Goal: Task Accomplishment & Management: Manage account settings

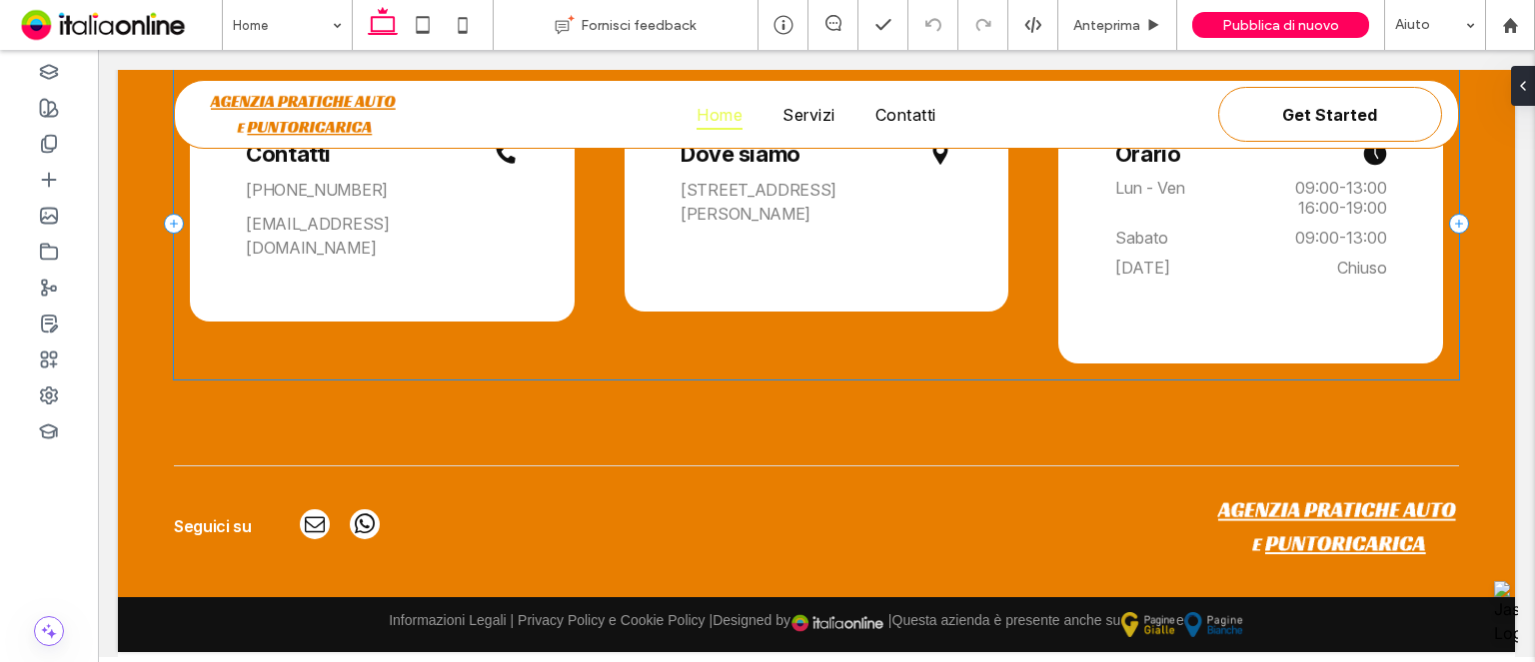
scroll to position [2490, 0]
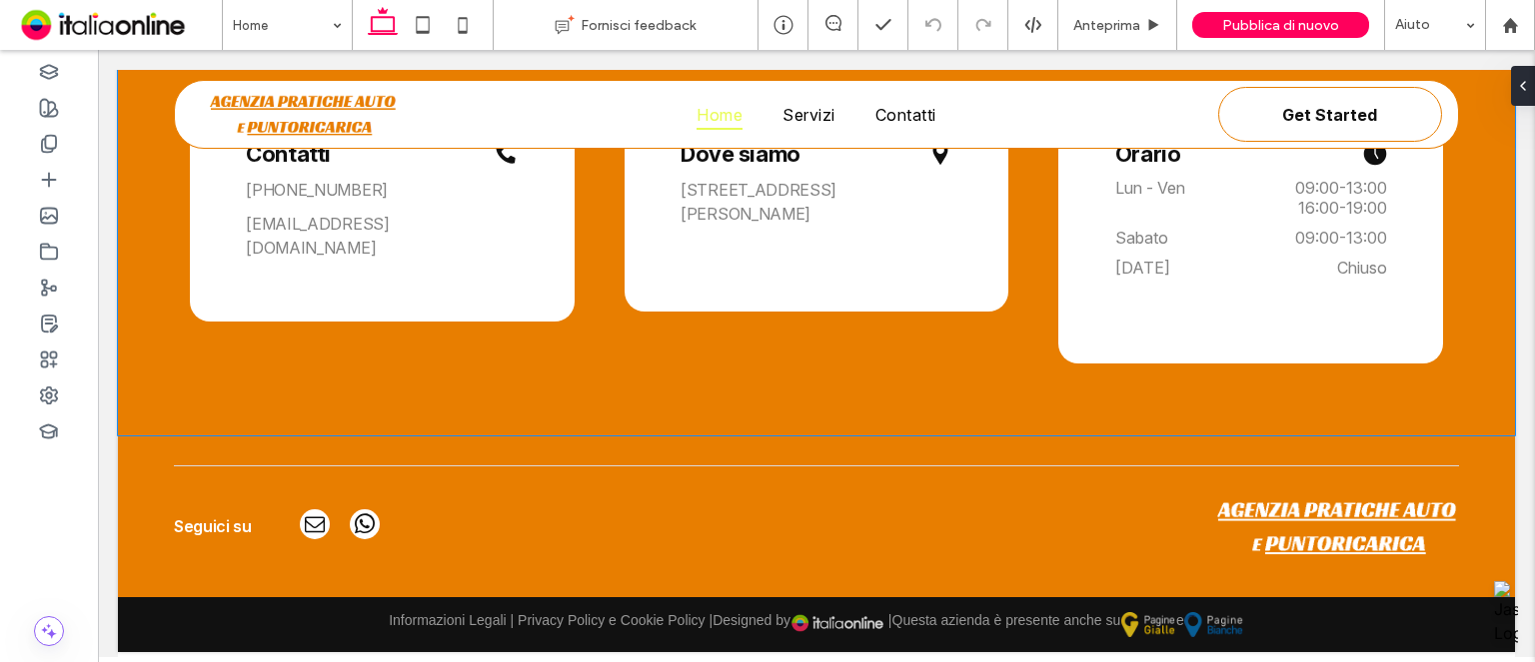
click at [950, 423] on div "Contatti [PHONE_NUMBER] [EMAIL_ADDRESS][DOMAIN_NAME] Dove siamo [STREET_ADDRESS…" at bounding box center [816, 225] width 1397 height 424
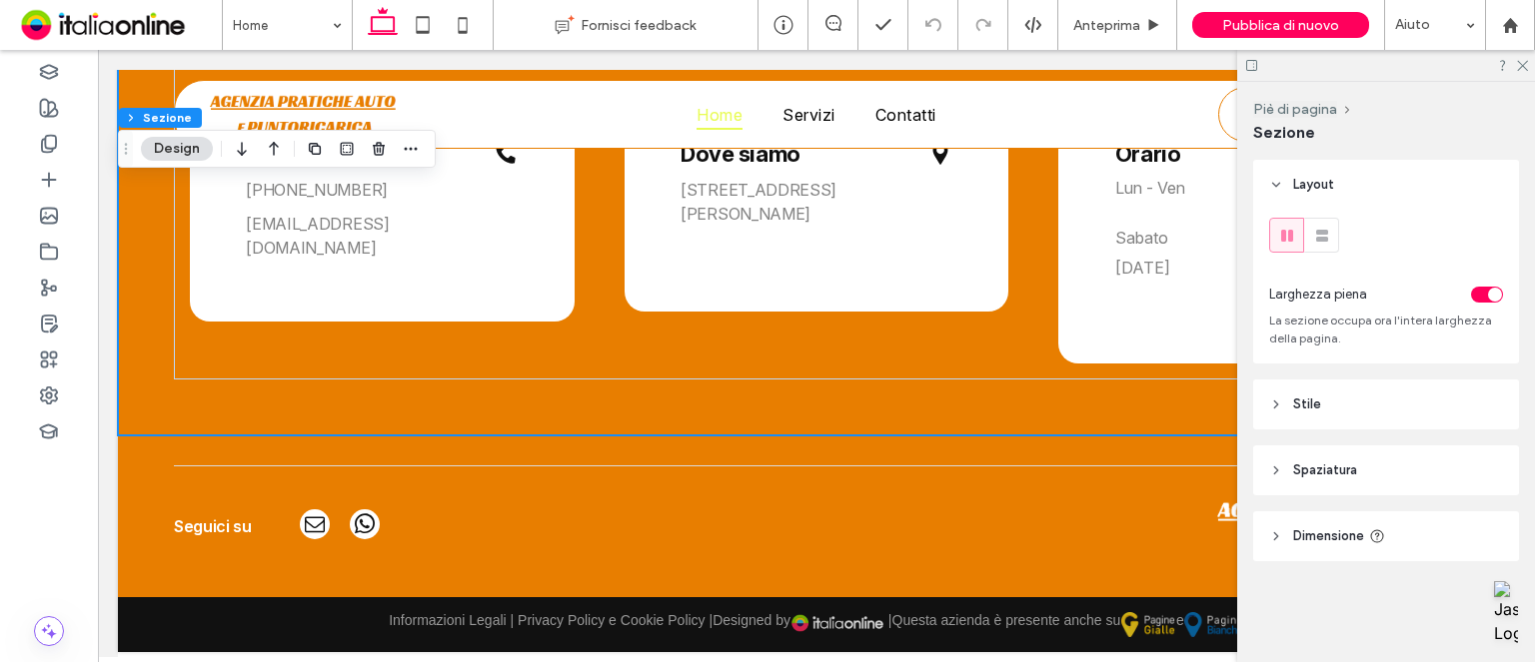
drag, startPoint x: 976, startPoint y: 413, endPoint x: 1031, endPoint y: 395, distance: 57.8
click at [976, 413] on div "Contatti [PHONE_NUMBER] [EMAIL_ADDRESS][DOMAIN_NAME] Dove siamo [STREET_ADDRESS…" at bounding box center [816, 225] width 1397 height 424
click at [1380, 480] on header "Spaziatura" at bounding box center [1386, 471] width 266 height 50
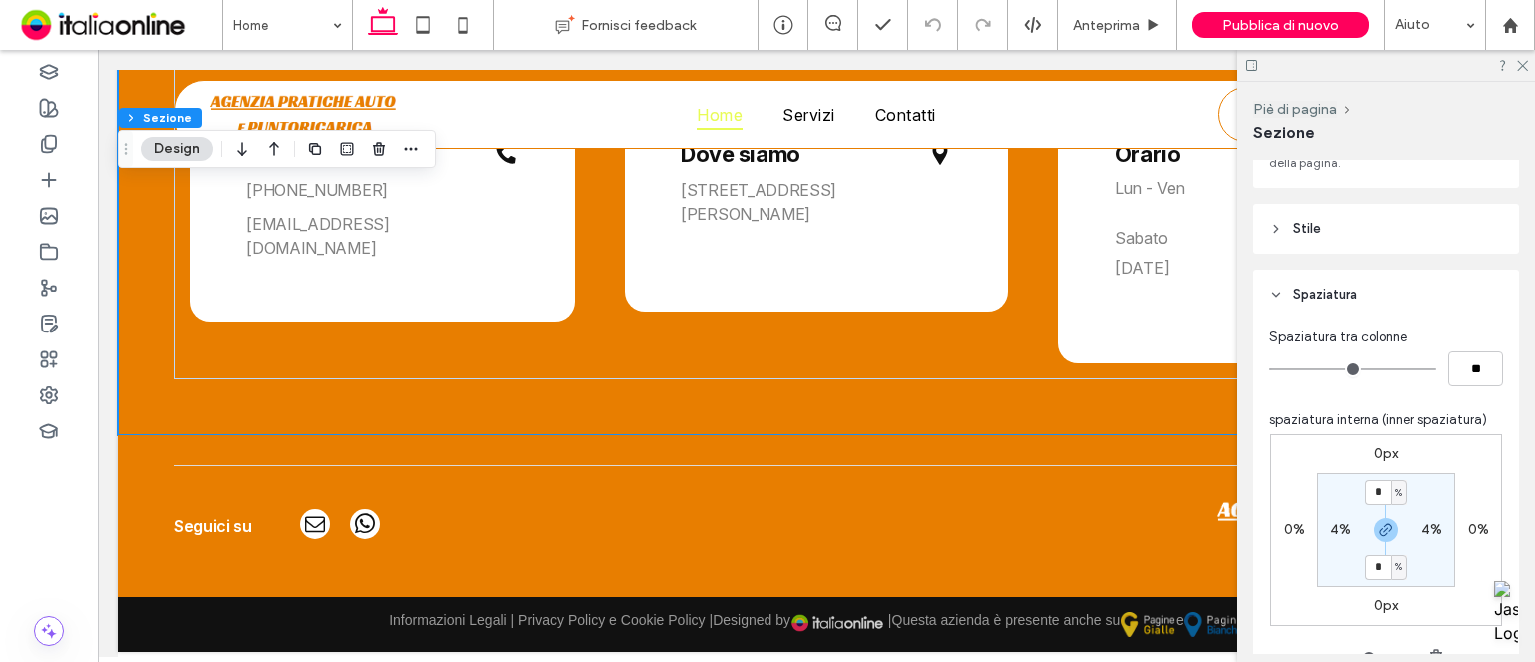
scroll to position [236, 0]
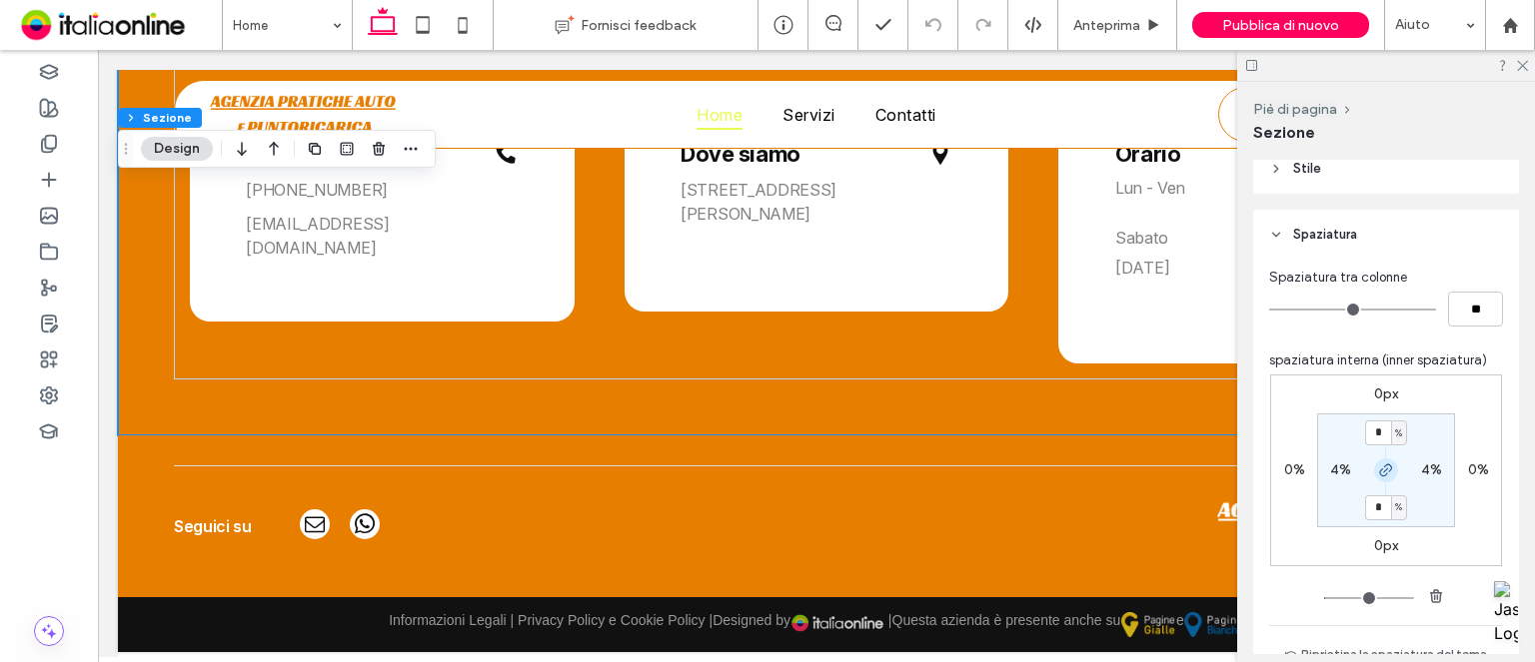
click at [1383, 476] on icon "button" at bounding box center [1386, 471] width 16 height 16
click at [1376, 507] on label "4%" at bounding box center [1385, 507] width 21 height 17
type input "*"
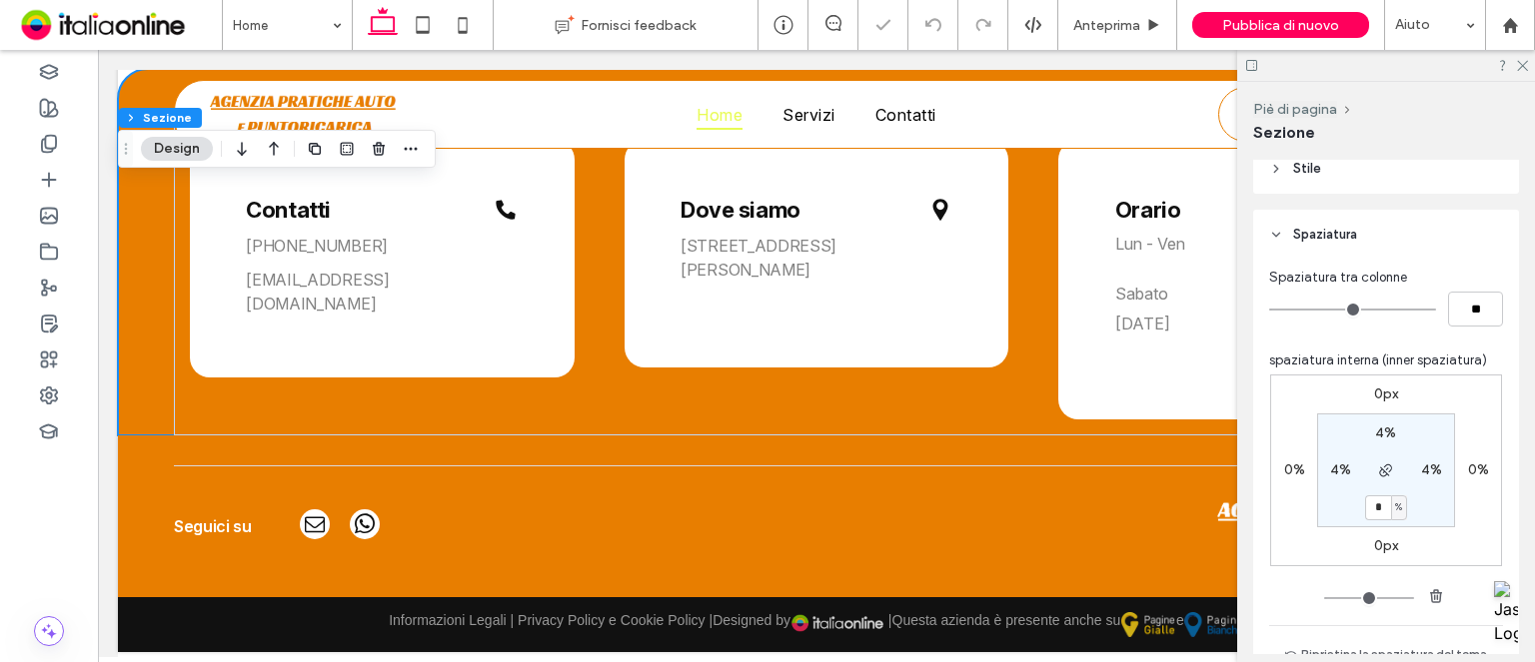
click at [1427, 503] on section "4% 4% * % 4%" at bounding box center [1386, 471] width 138 height 114
click at [1523, 63] on icon at bounding box center [1521, 64] width 13 height 13
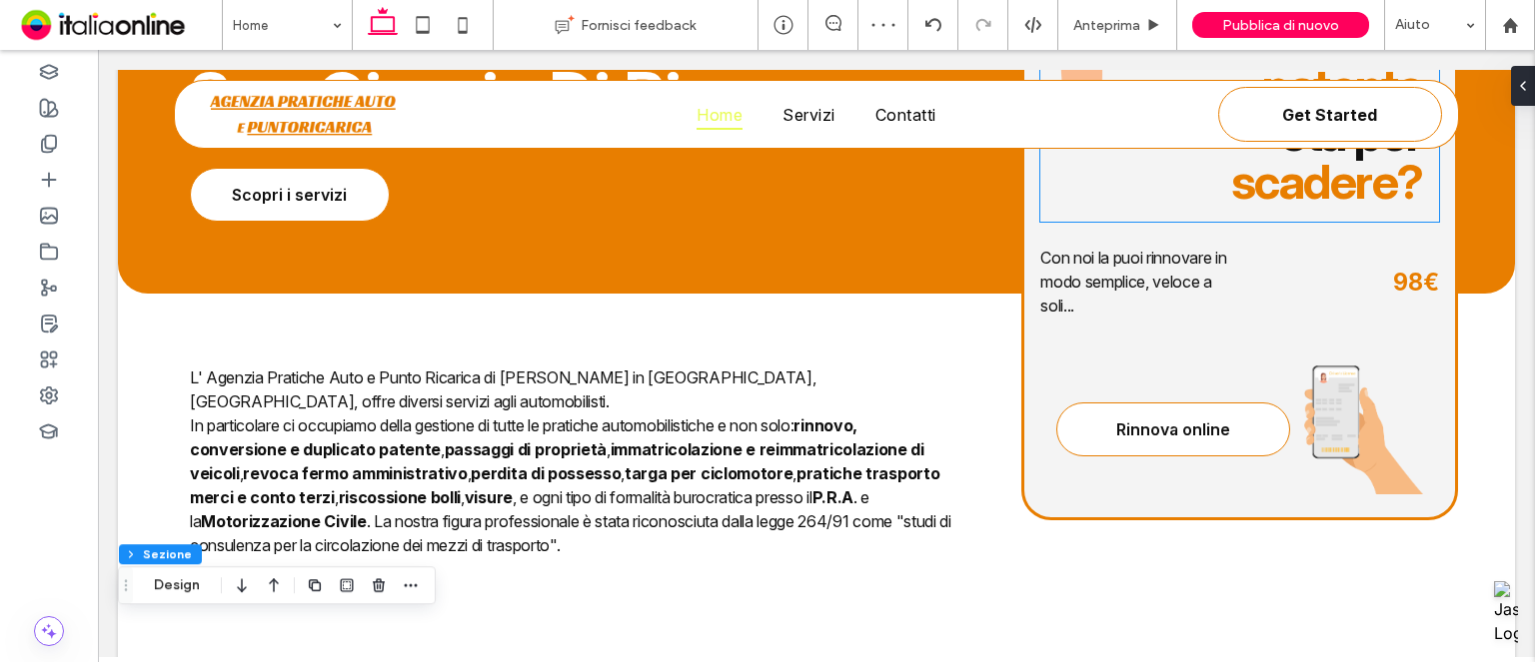
scroll to position [0, 0]
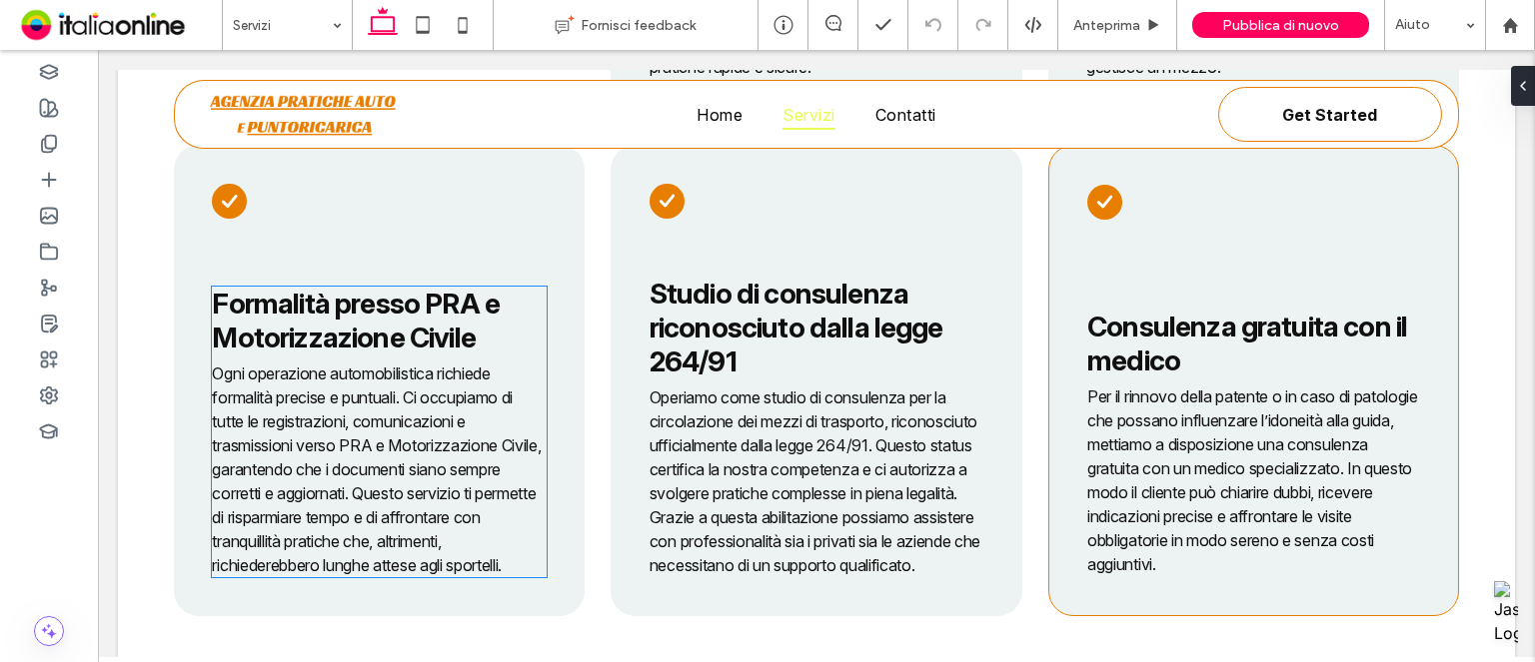
scroll to position [2194, 0]
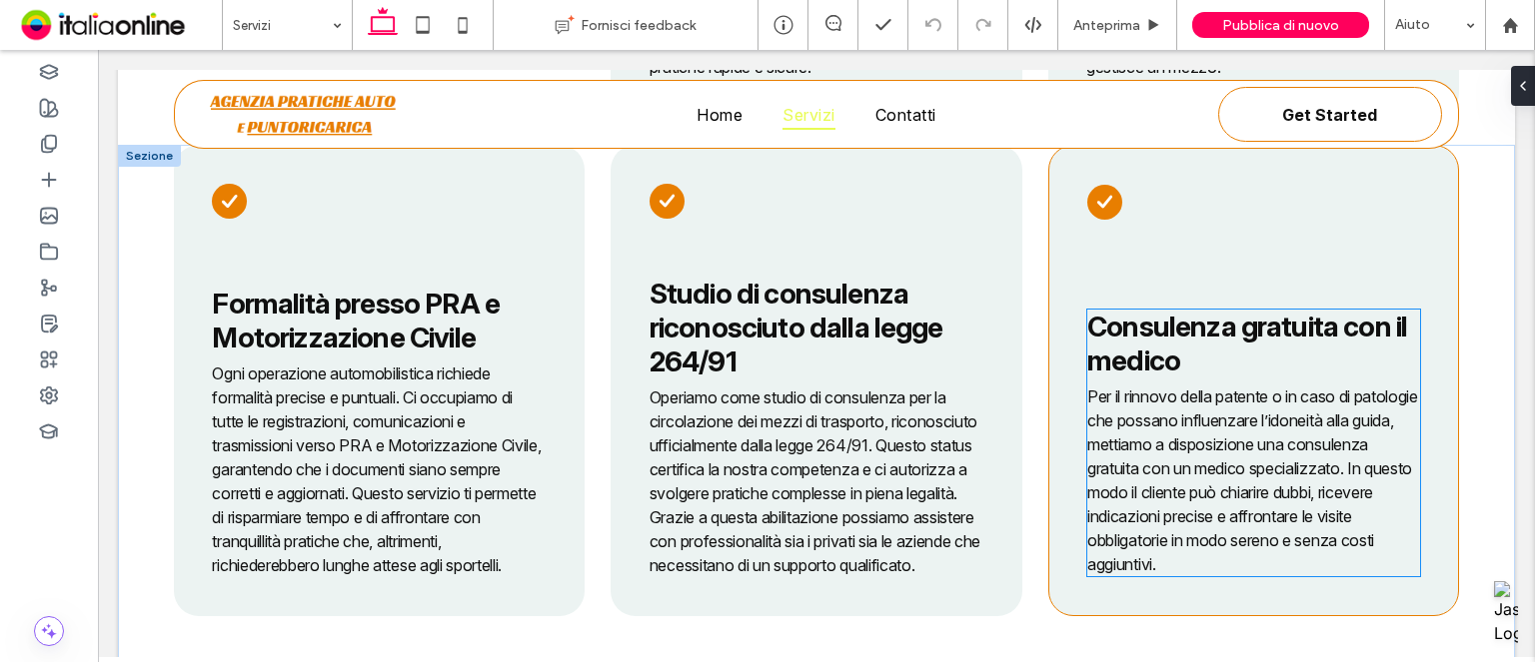
click at [1267, 361] on strong "Consulenza gratuita con il medico" at bounding box center [1247, 344] width 320 height 68
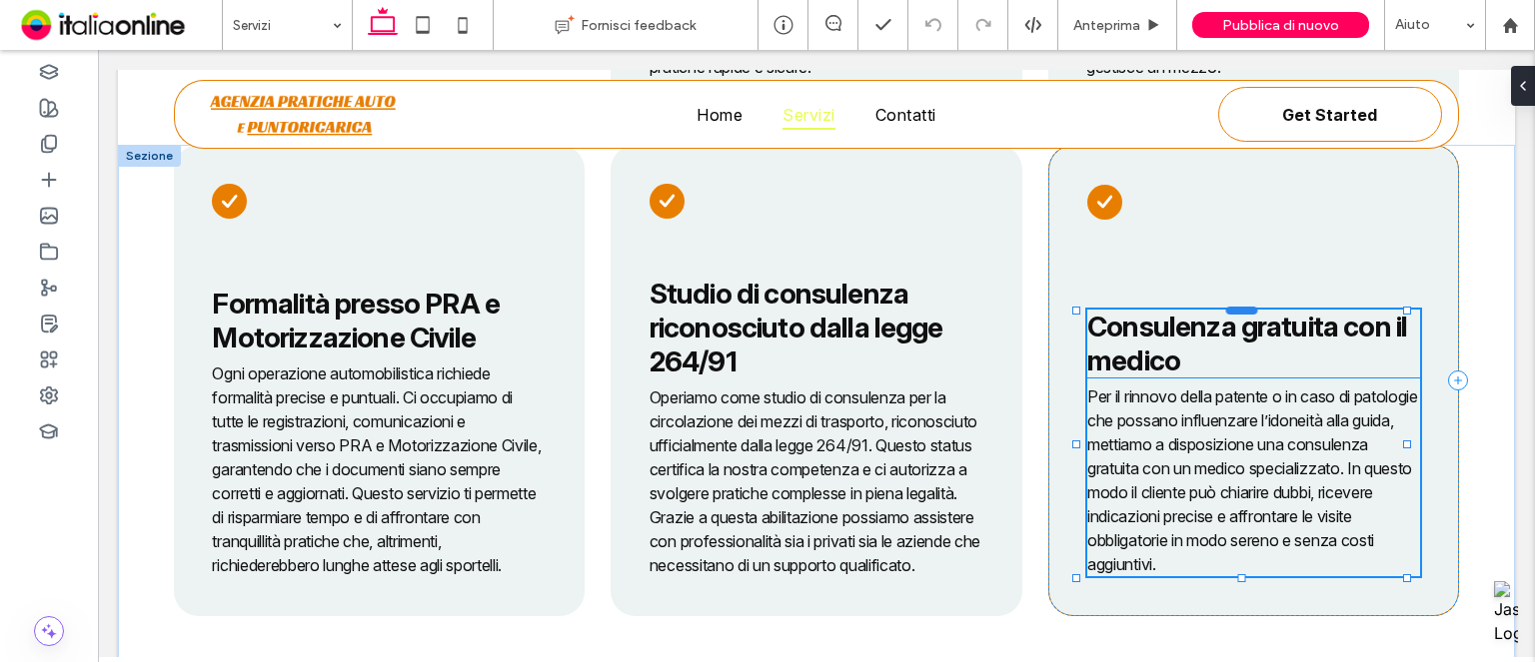
scroll to position [300, 0]
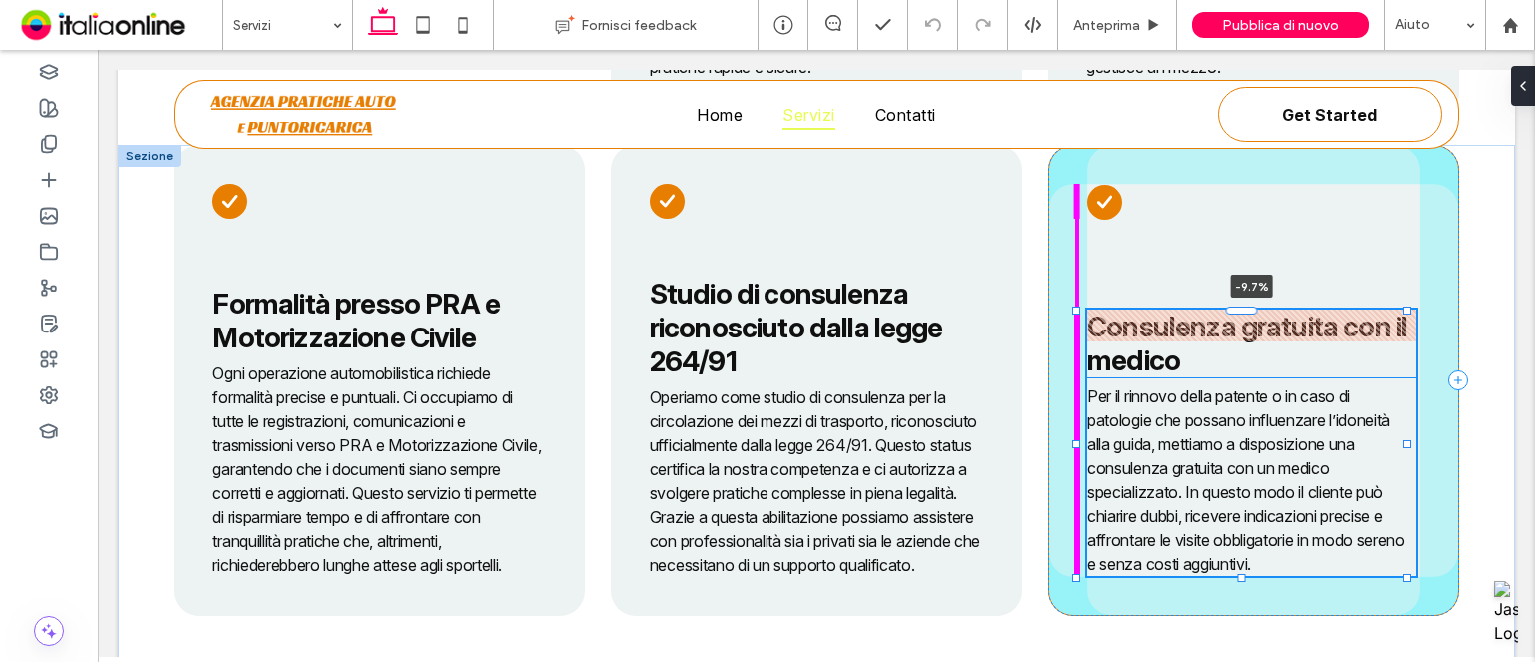
drag, startPoint x: 1240, startPoint y: 347, endPoint x: 1236, endPoint y: 315, distance: 32.2
click at [1236, 315] on div "Formalità presso PRA e Motorizzazione Civile Ogni operazione automobilistica ri…" at bounding box center [816, 422] width 1397 height 554
type input "**"
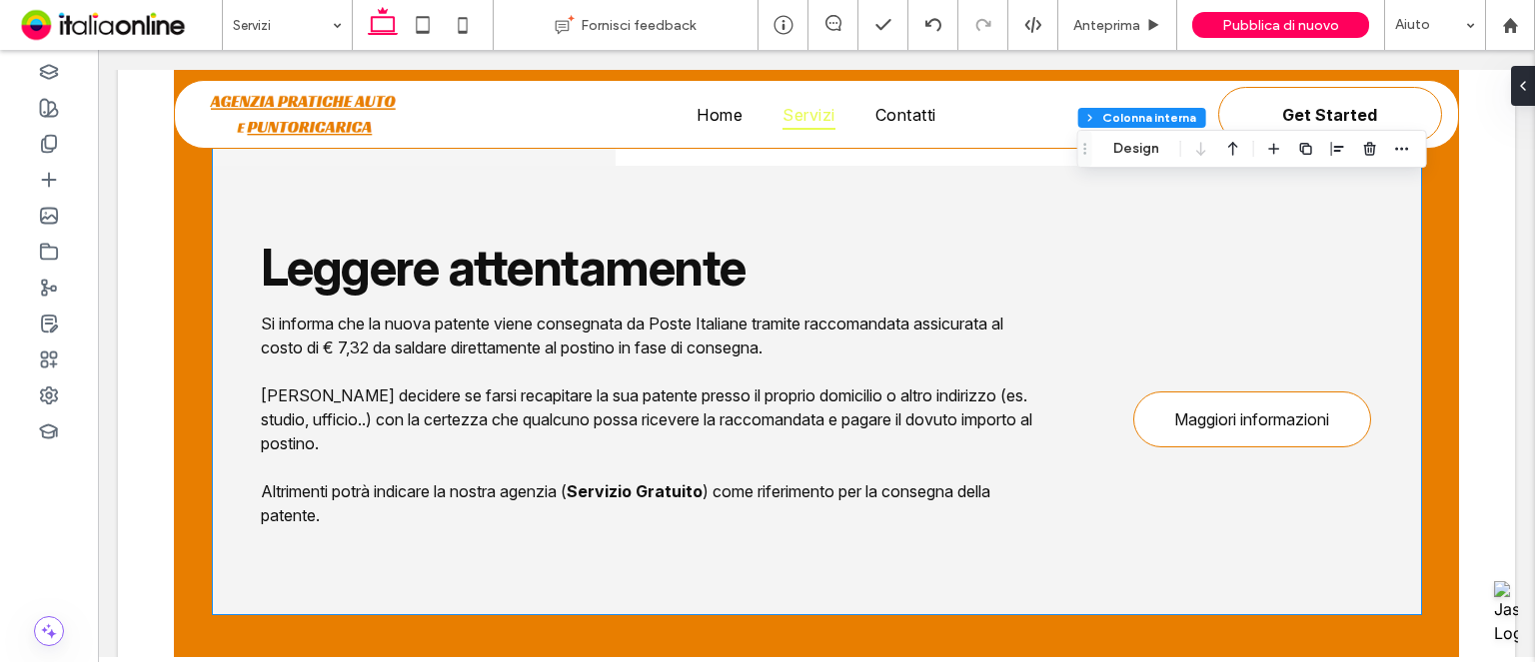
scroll to position [3153, 0]
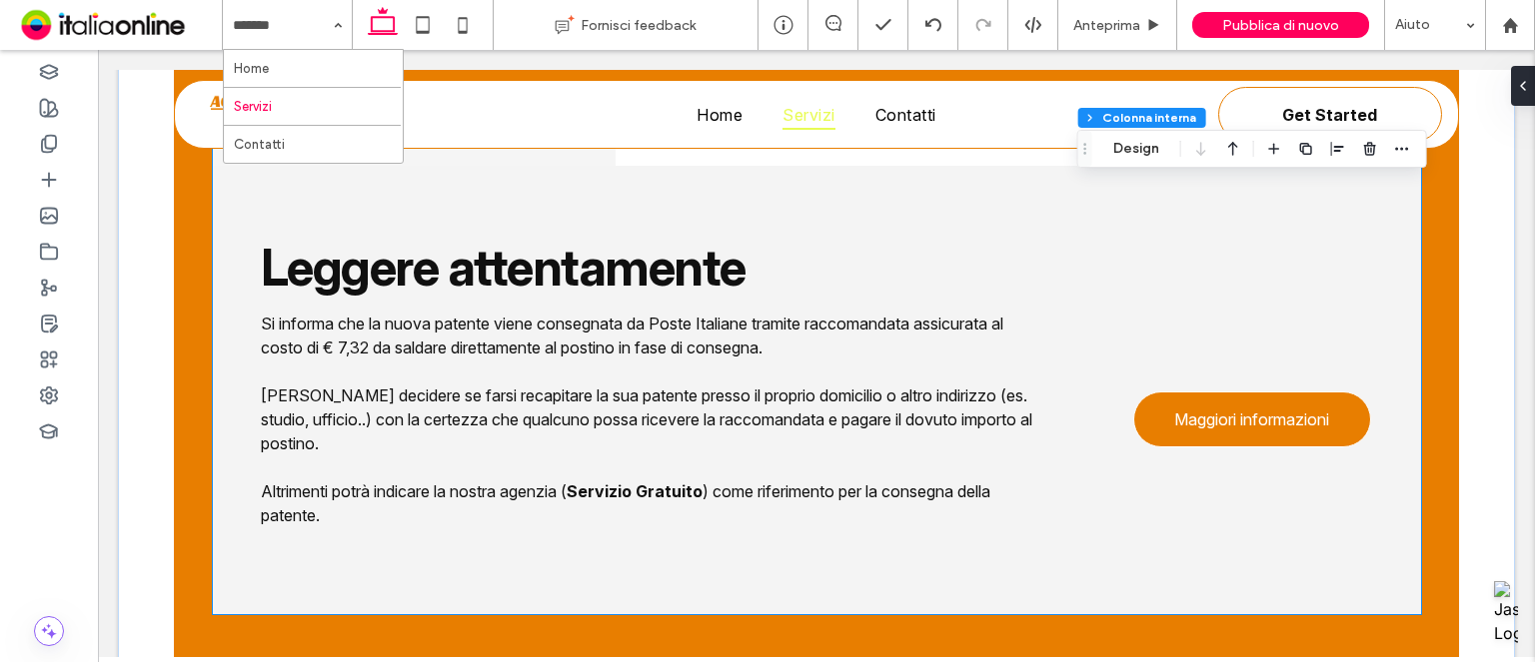
click at [1260, 430] on span "Maggiori informazioni" at bounding box center [1251, 420] width 155 height 20
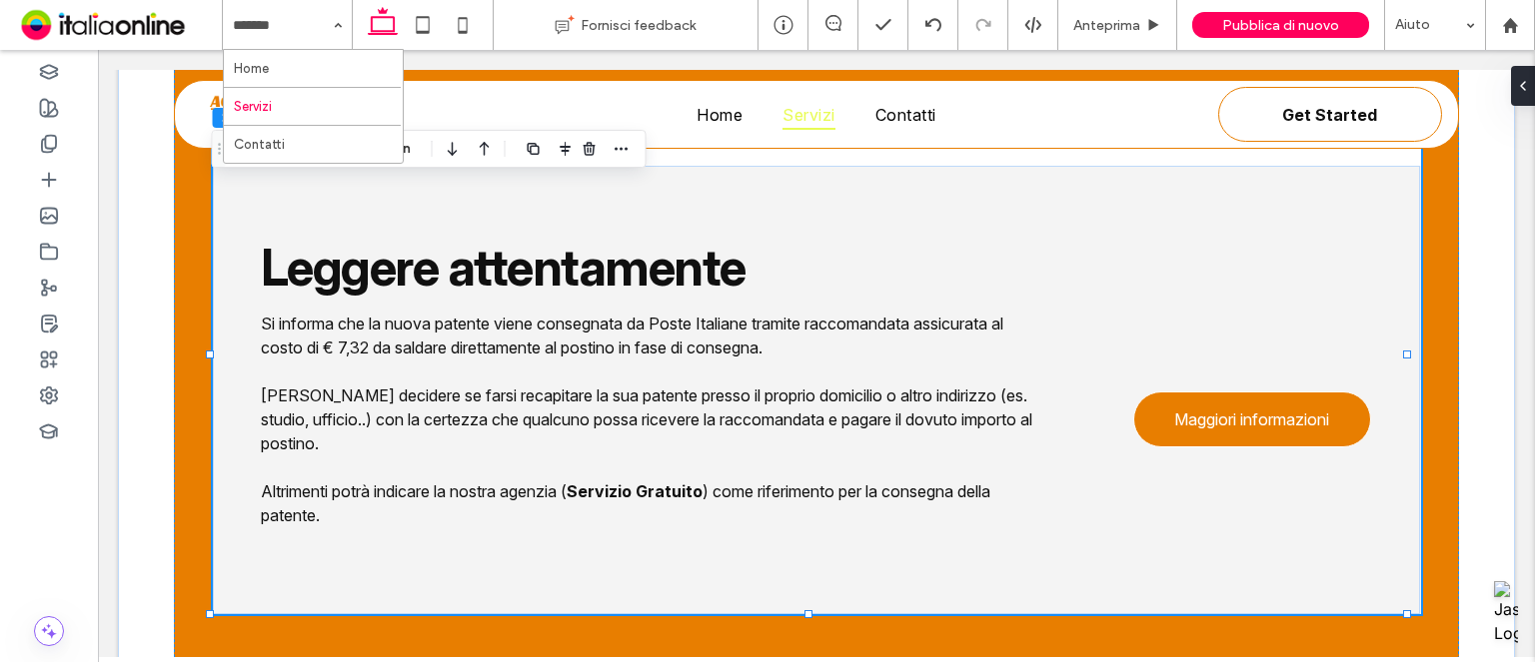
click at [1260, 430] on span "Maggiori informazioni" at bounding box center [1251, 420] width 155 height 20
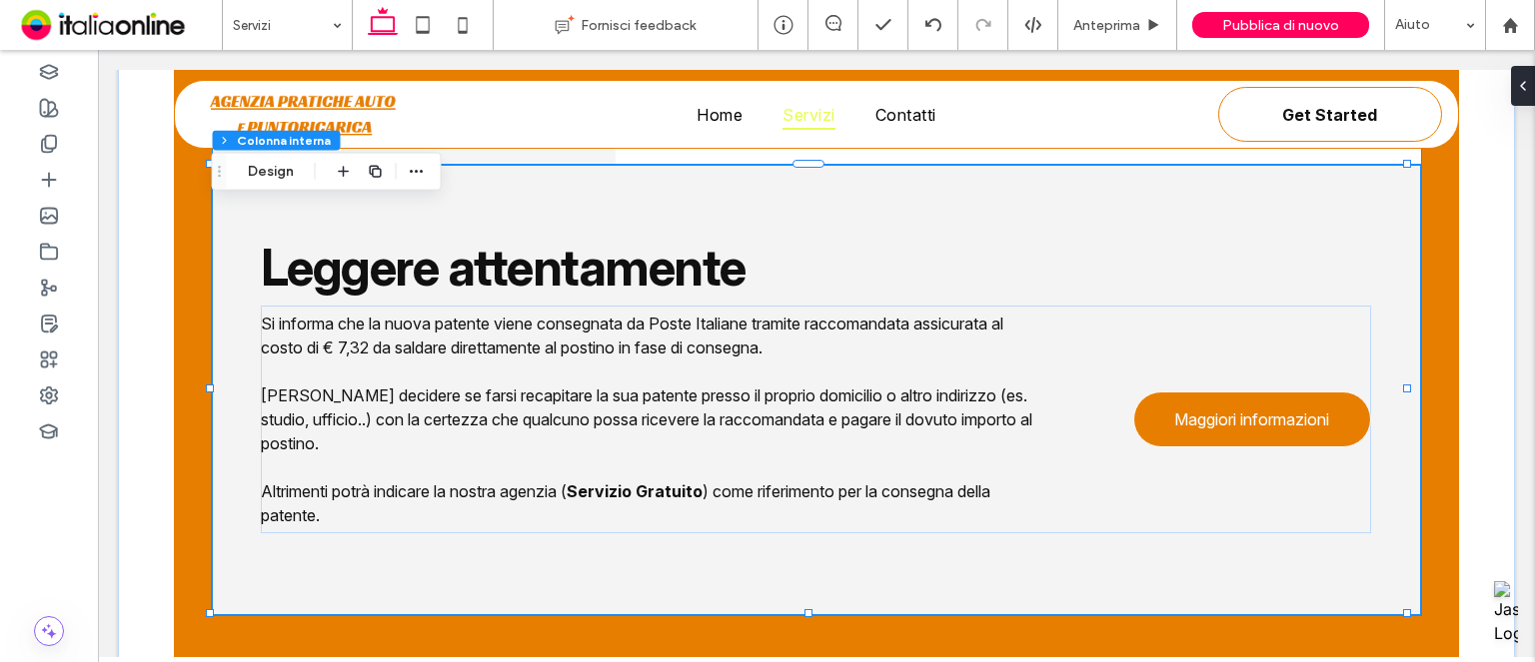
click at [1260, 430] on span "Maggiori informazioni" at bounding box center [1251, 420] width 155 height 20
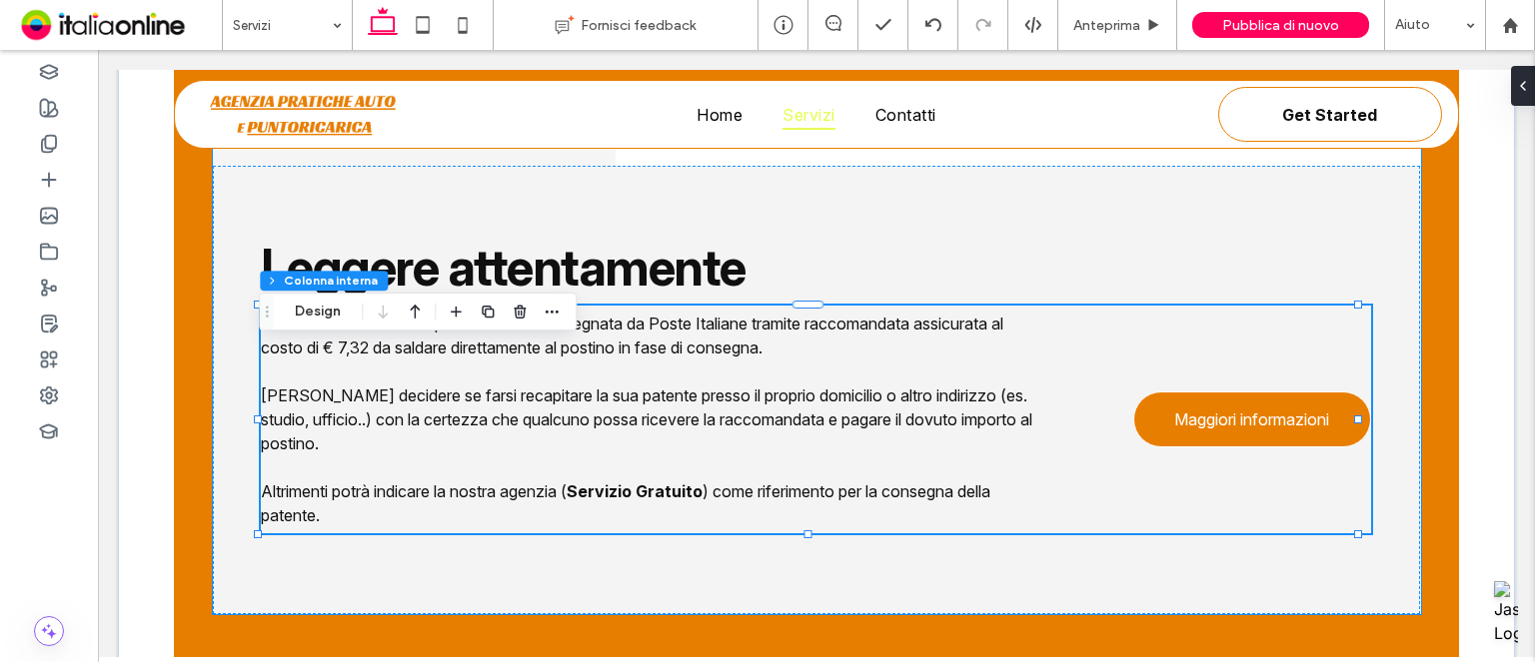
click at [1260, 430] on span "Maggiori informazioni" at bounding box center [1251, 420] width 155 height 20
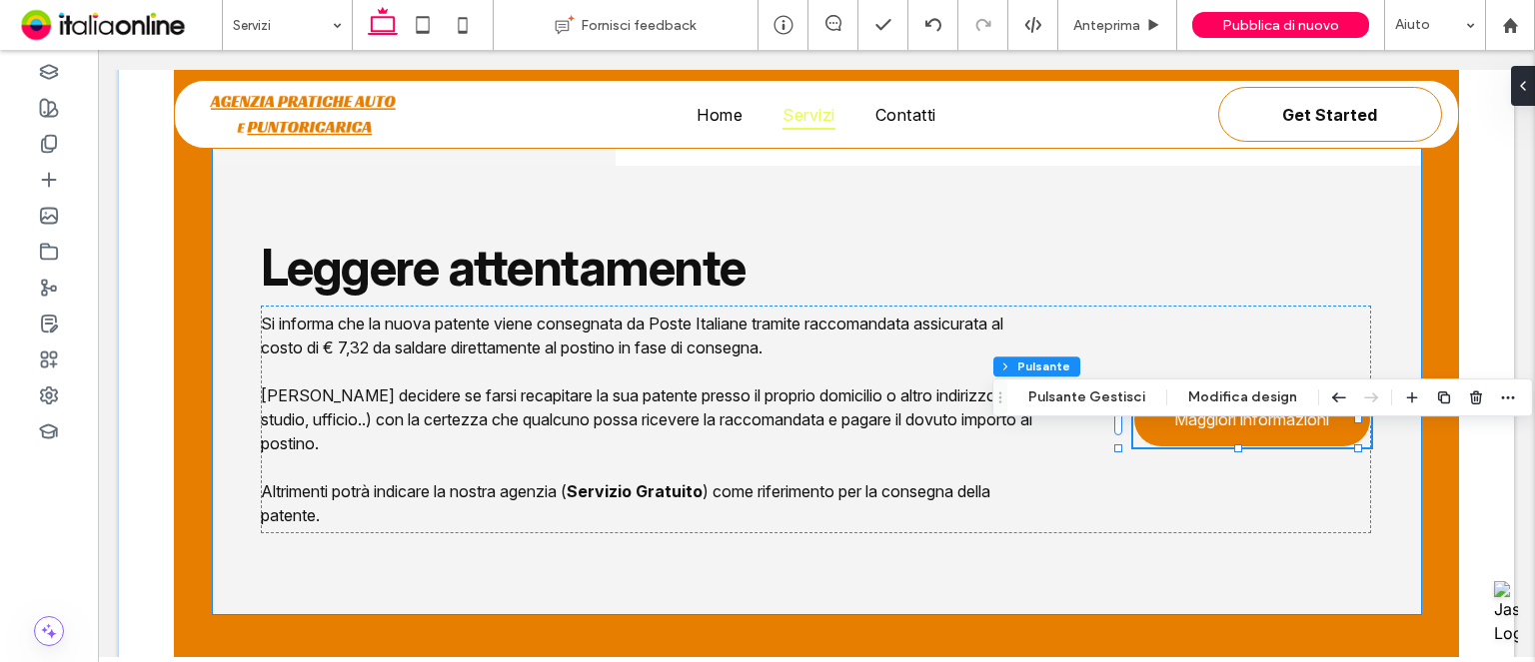
type input "**"
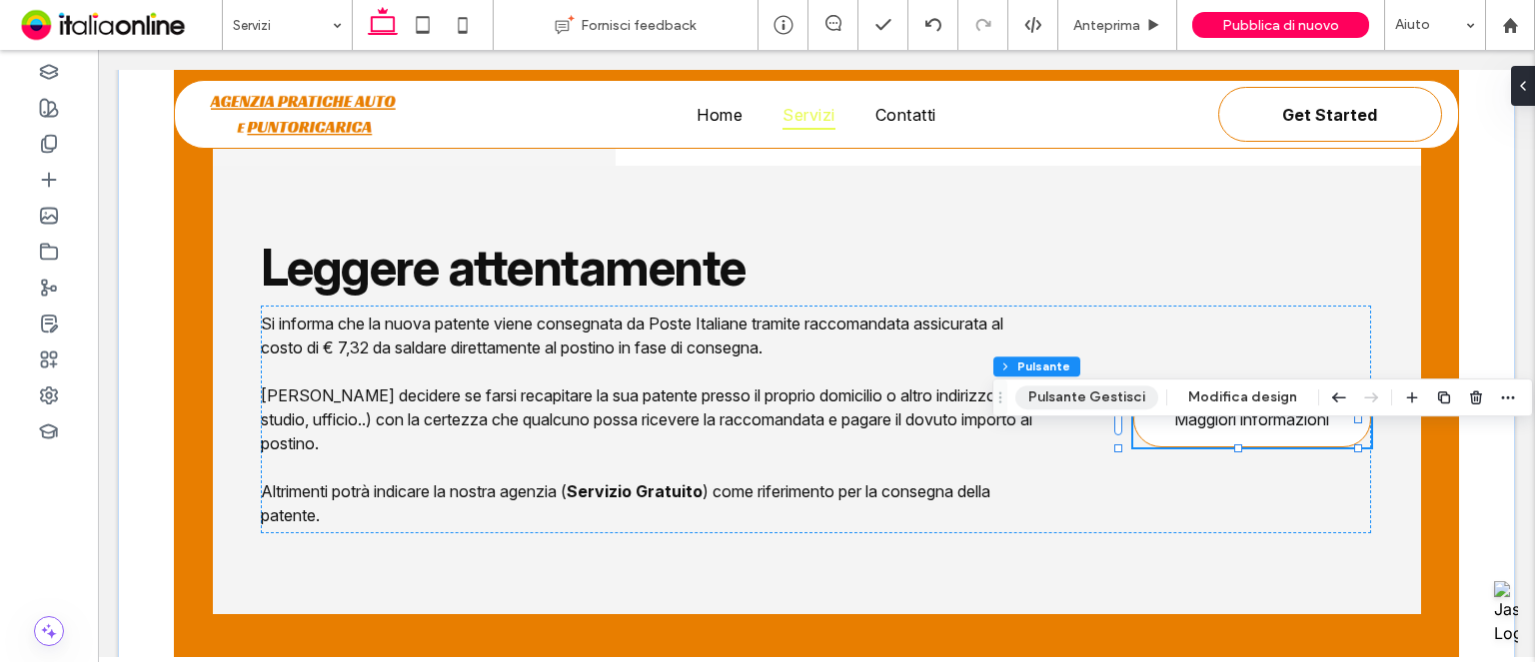
click at [1095, 394] on button "Pulsante Gestisci" at bounding box center [1086, 398] width 143 height 24
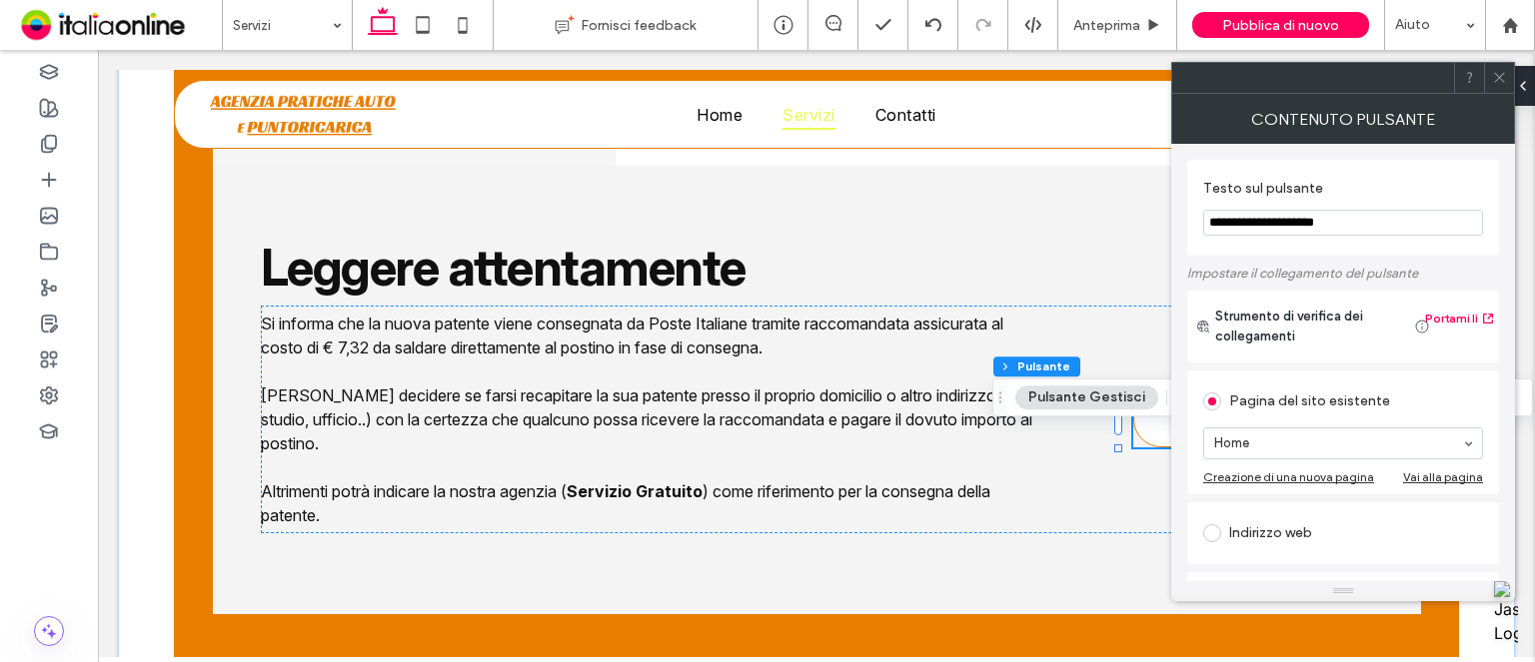
click at [1321, 221] on input "**********" at bounding box center [1343, 223] width 280 height 26
type input "**********"
click at [1495, 70] on icon at bounding box center [1499, 77] width 15 height 15
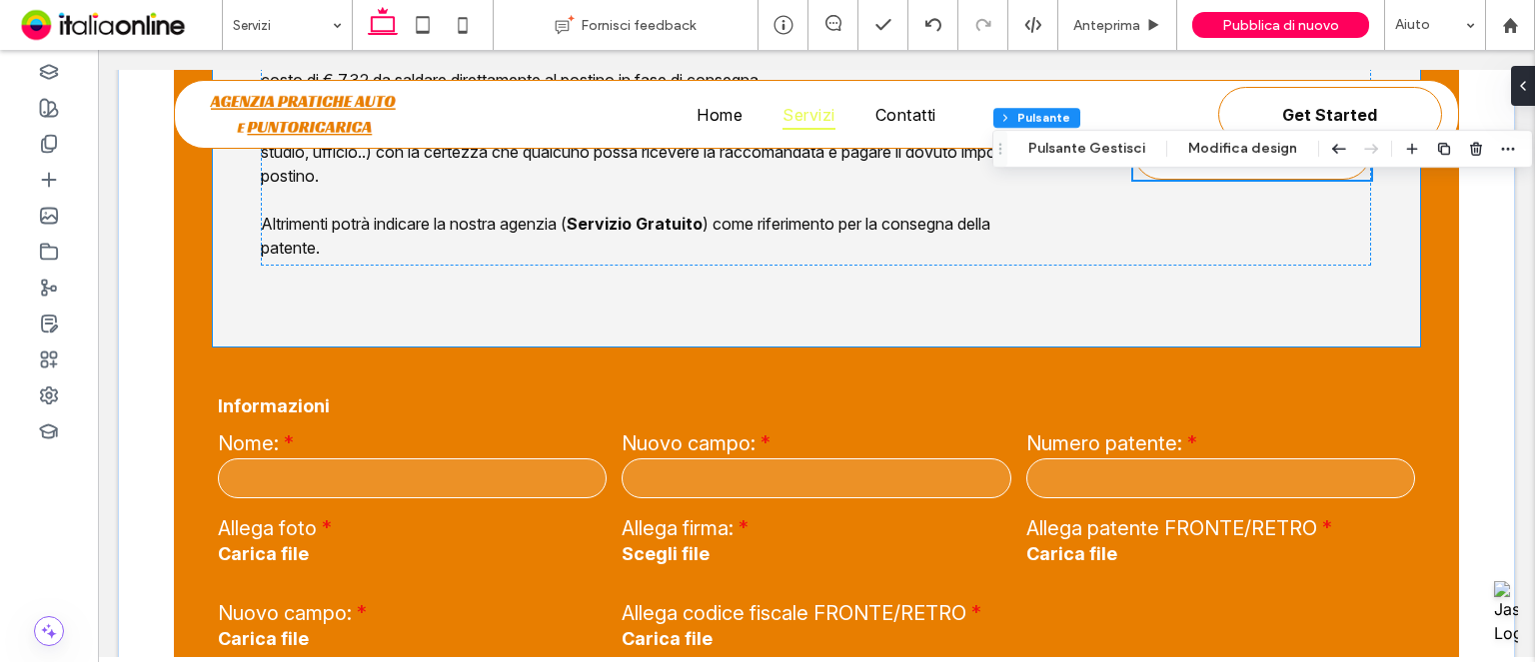
scroll to position [3424, 0]
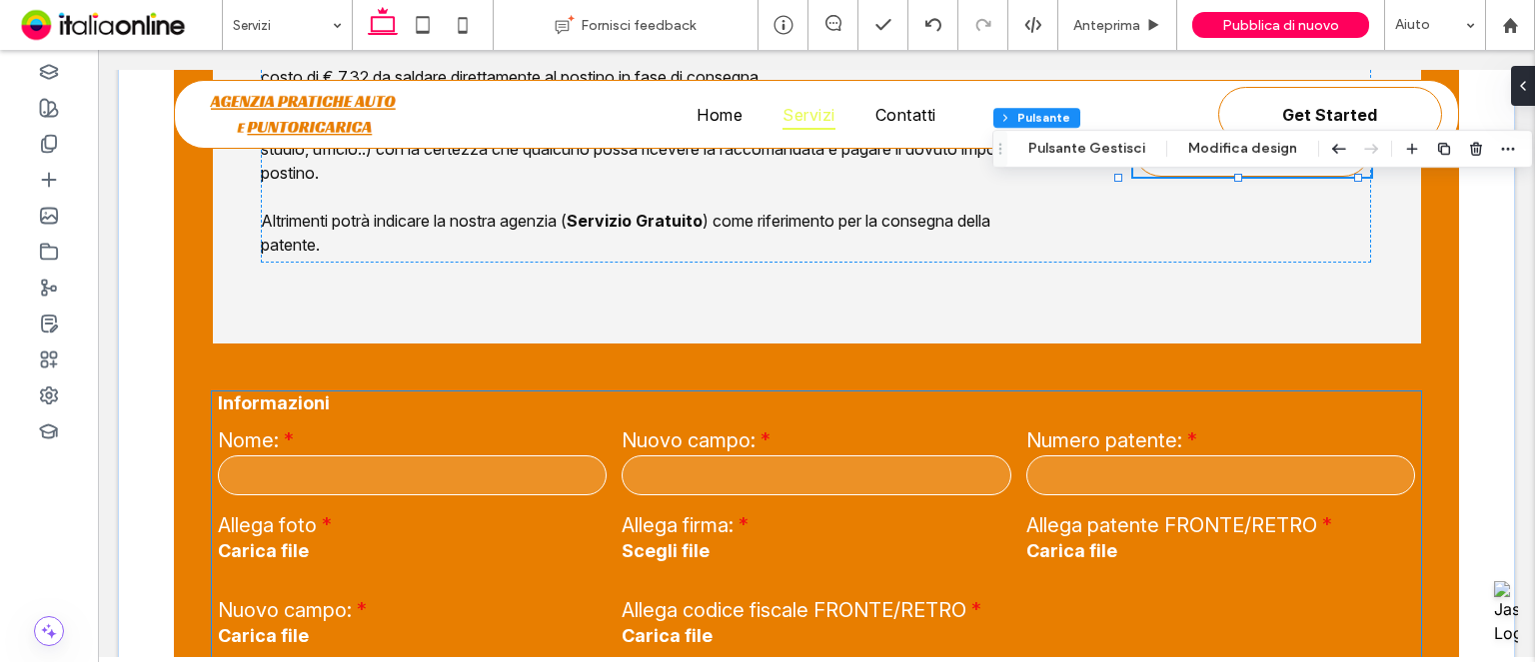
click at [767, 421] on div "Informazioni Informazioni" at bounding box center [817, 403] width 1212 height 36
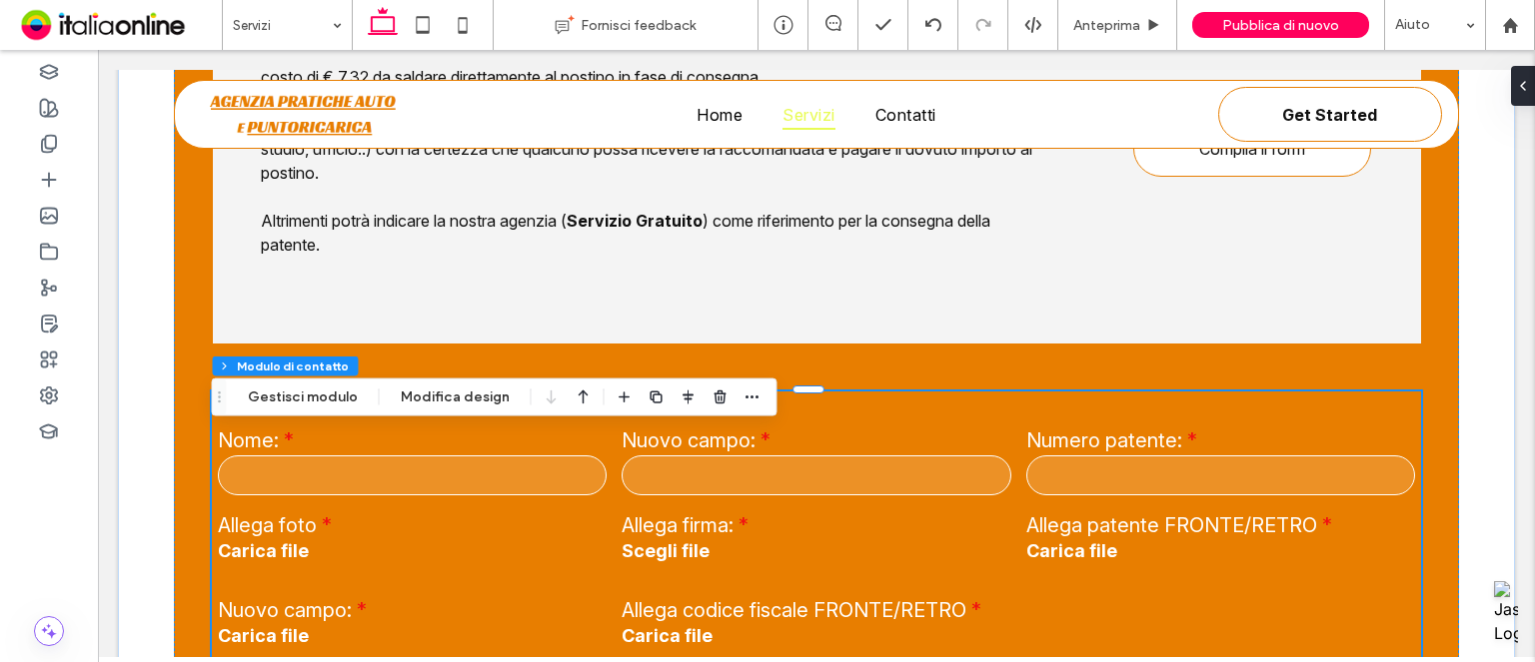
type input "*"
type input "***"
type input "*"
type input "***"
type input "**"
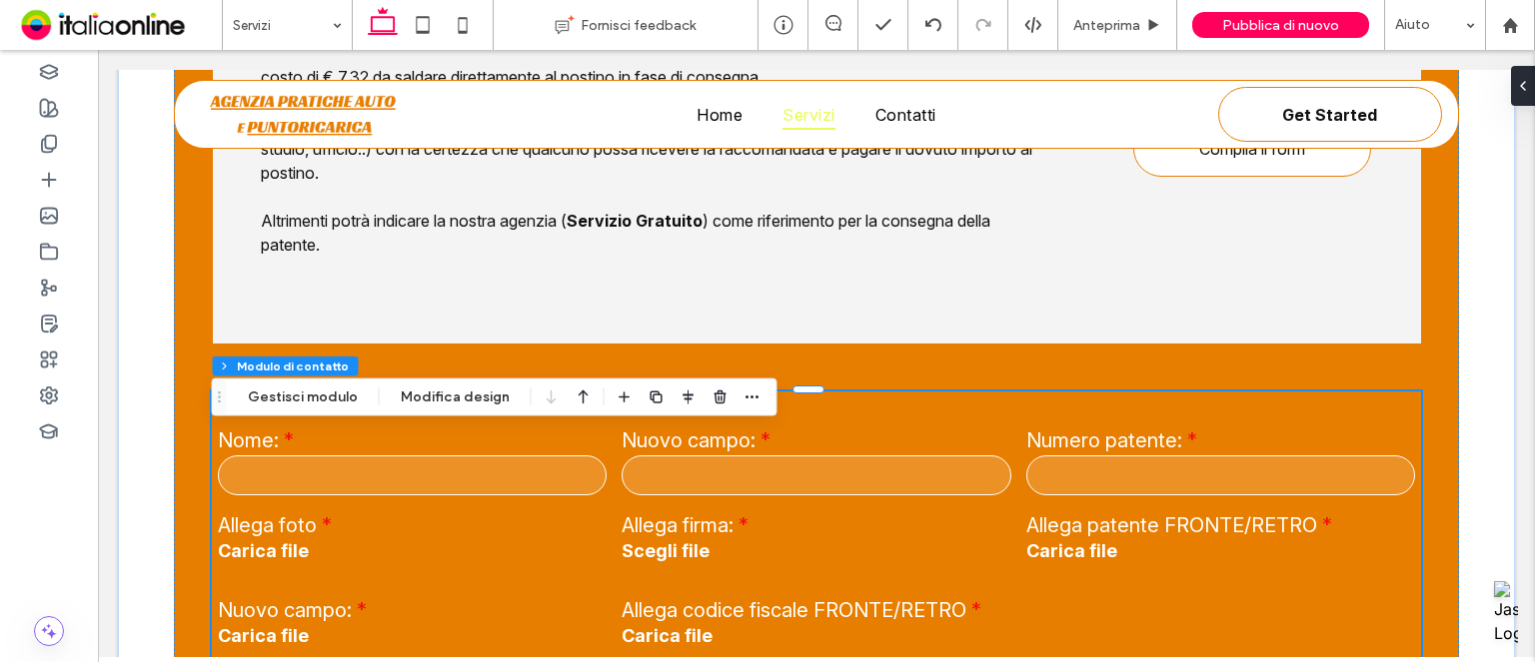
type input "**"
click at [357, 390] on button "Gestisci modulo" at bounding box center [303, 398] width 136 height 24
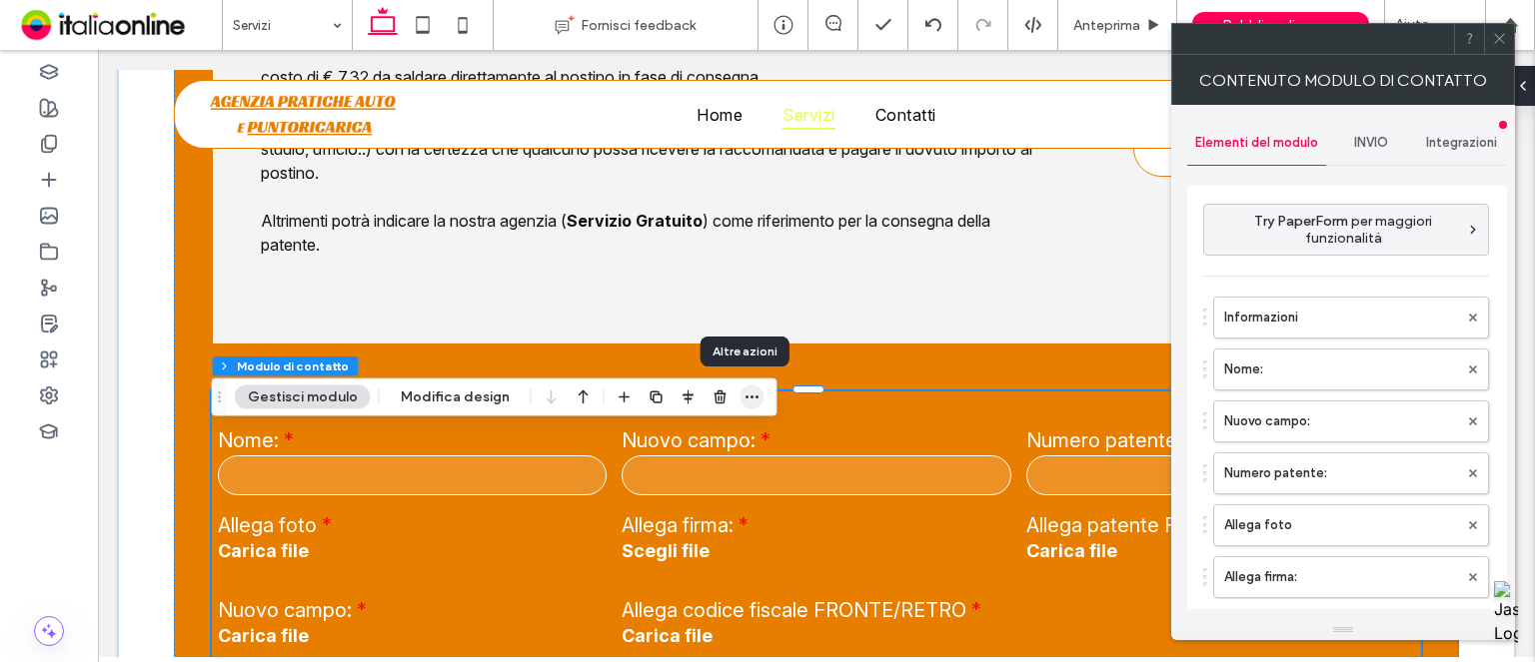
click at [753, 407] on span "button" at bounding box center [752, 398] width 24 height 24
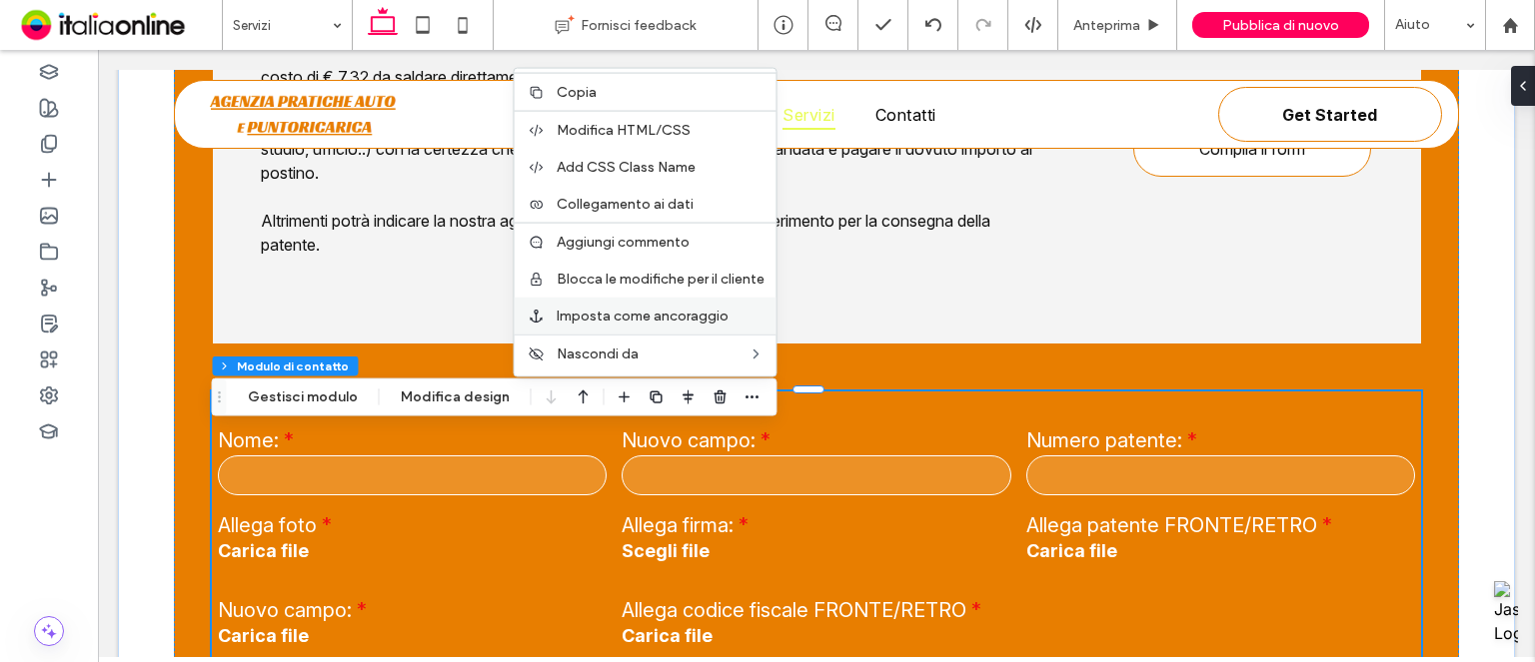
click at [694, 319] on span "Imposta come ancoraggio" at bounding box center [642, 316] width 172 height 17
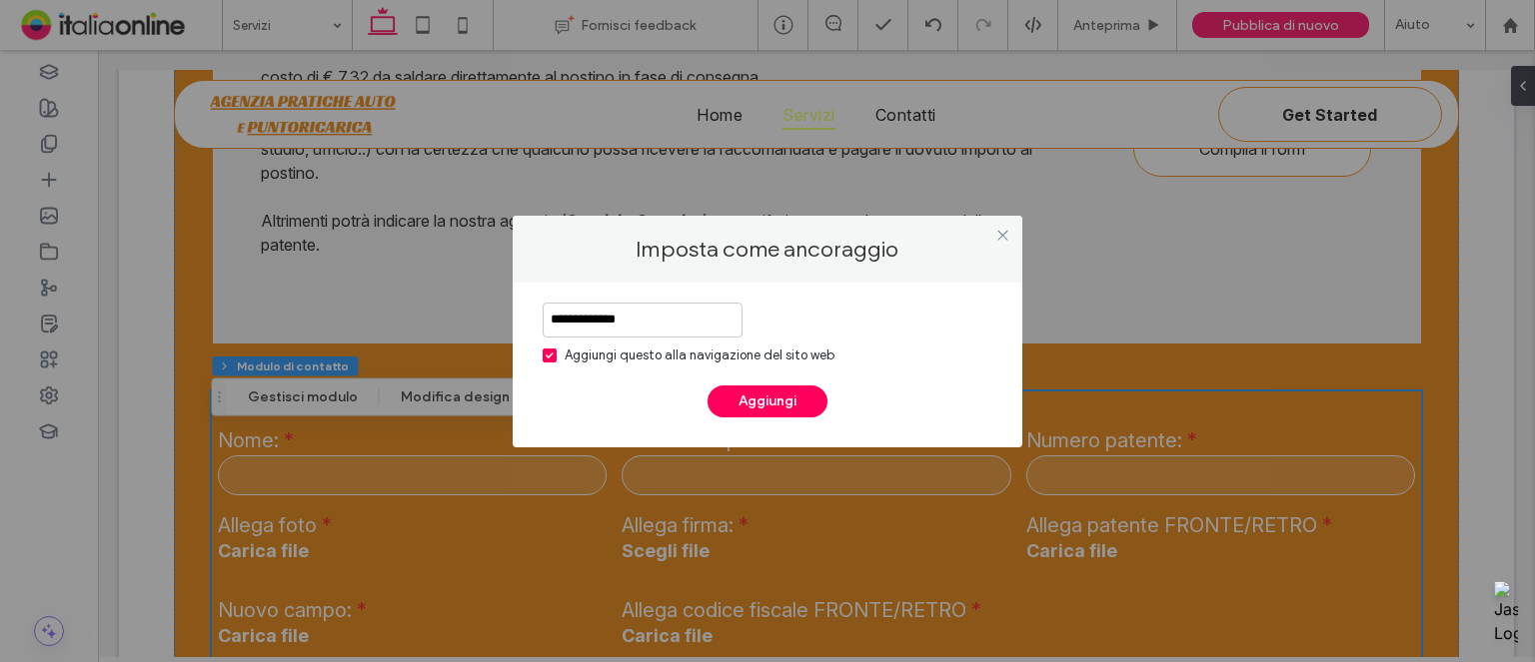
type input "**********"
click at [707, 363] on div "Aggiungi questo alla navigazione del sito web" at bounding box center [699, 356] width 270 height 20
click at [756, 411] on button "Aggiungi" at bounding box center [767, 402] width 120 height 32
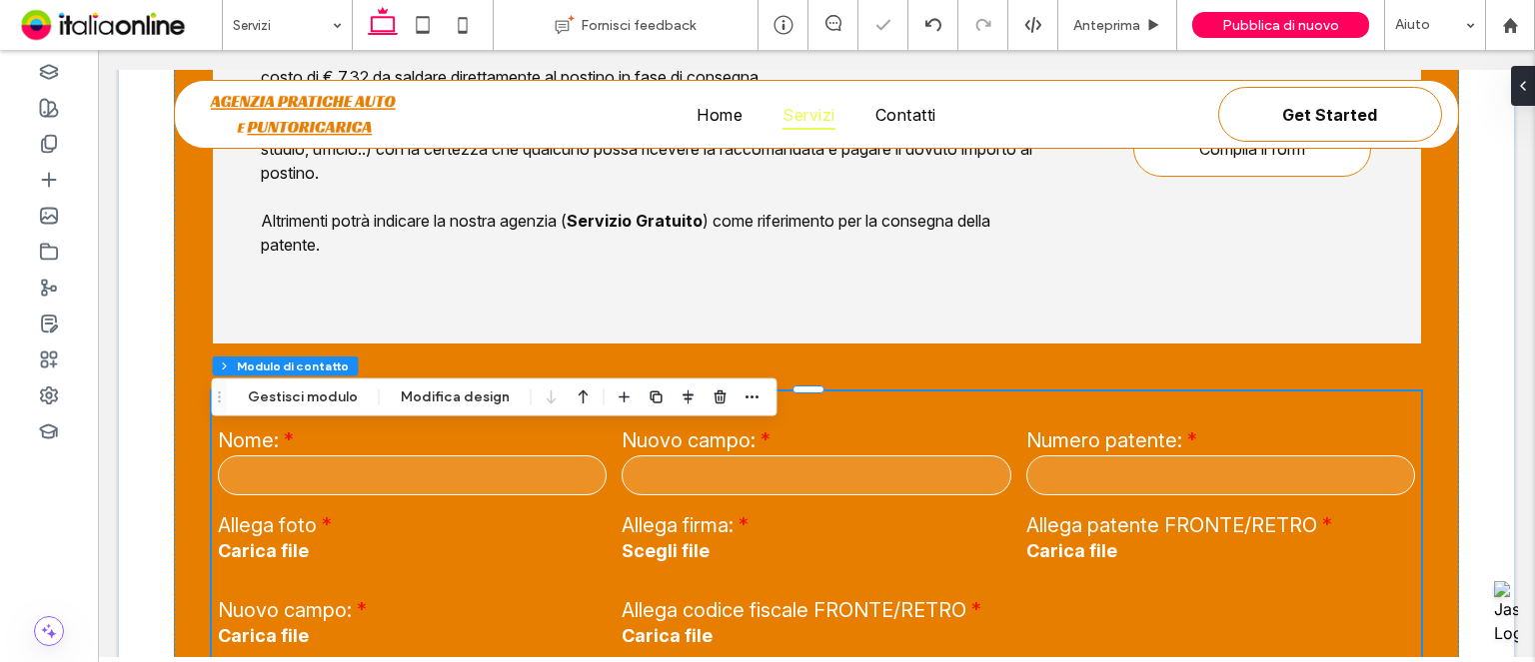
type input "*"
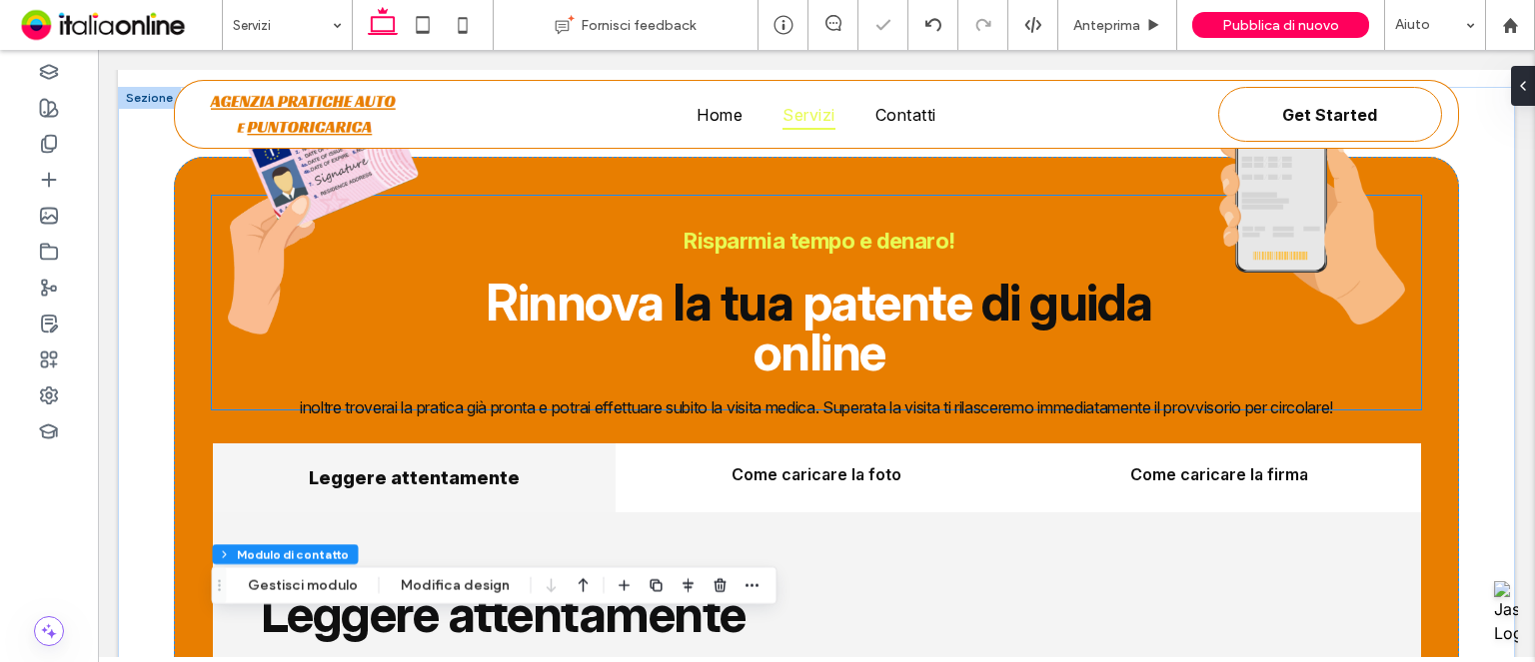
scroll to position [2749, 0]
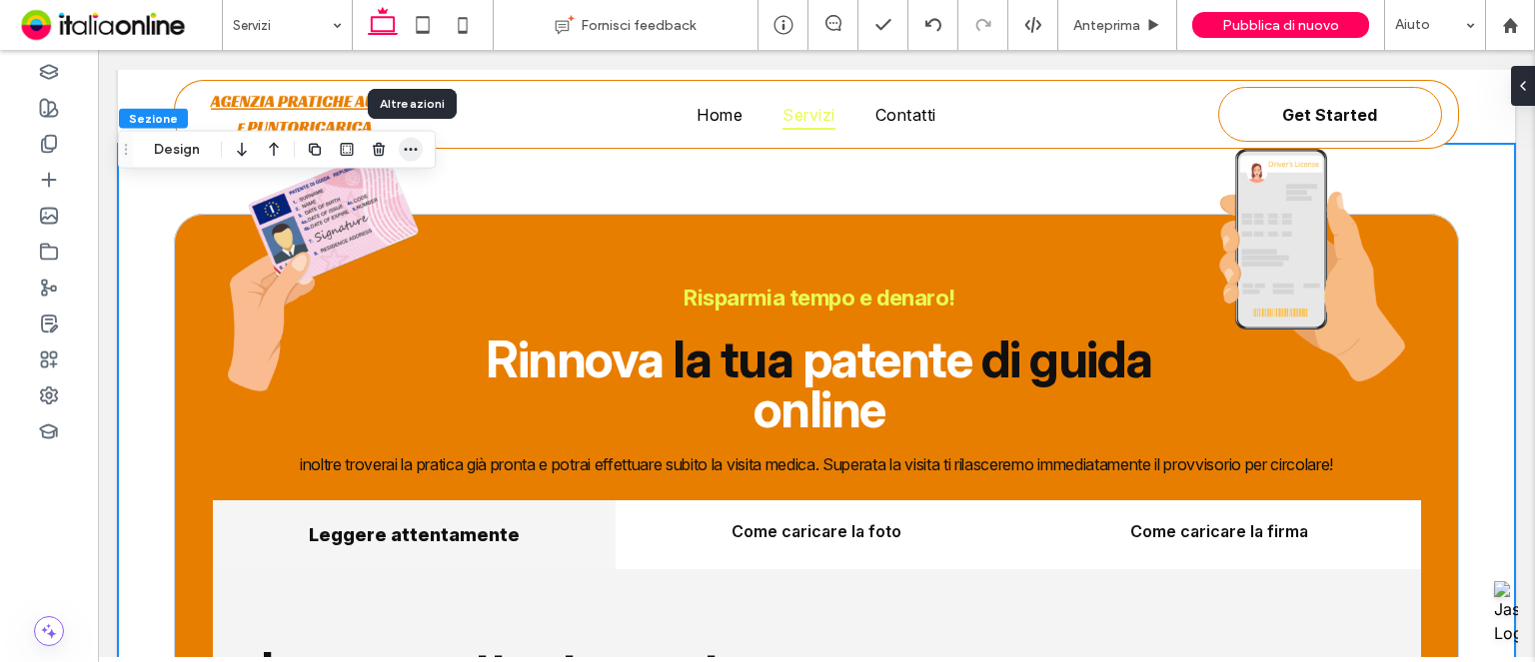
click at [416, 147] on icon "button" at bounding box center [411, 150] width 16 height 16
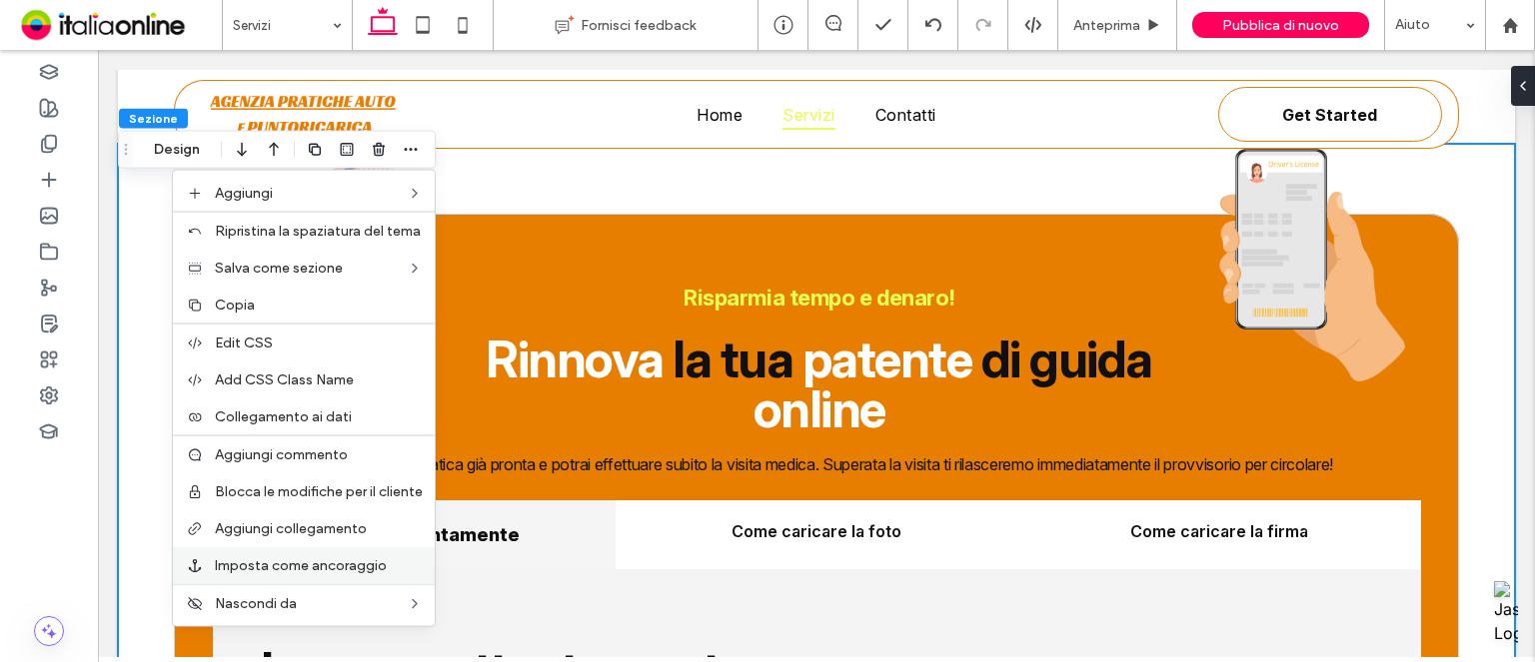
click at [351, 564] on span "Imposta come ancoraggio" at bounding box center [301, 565] width 172 height 17
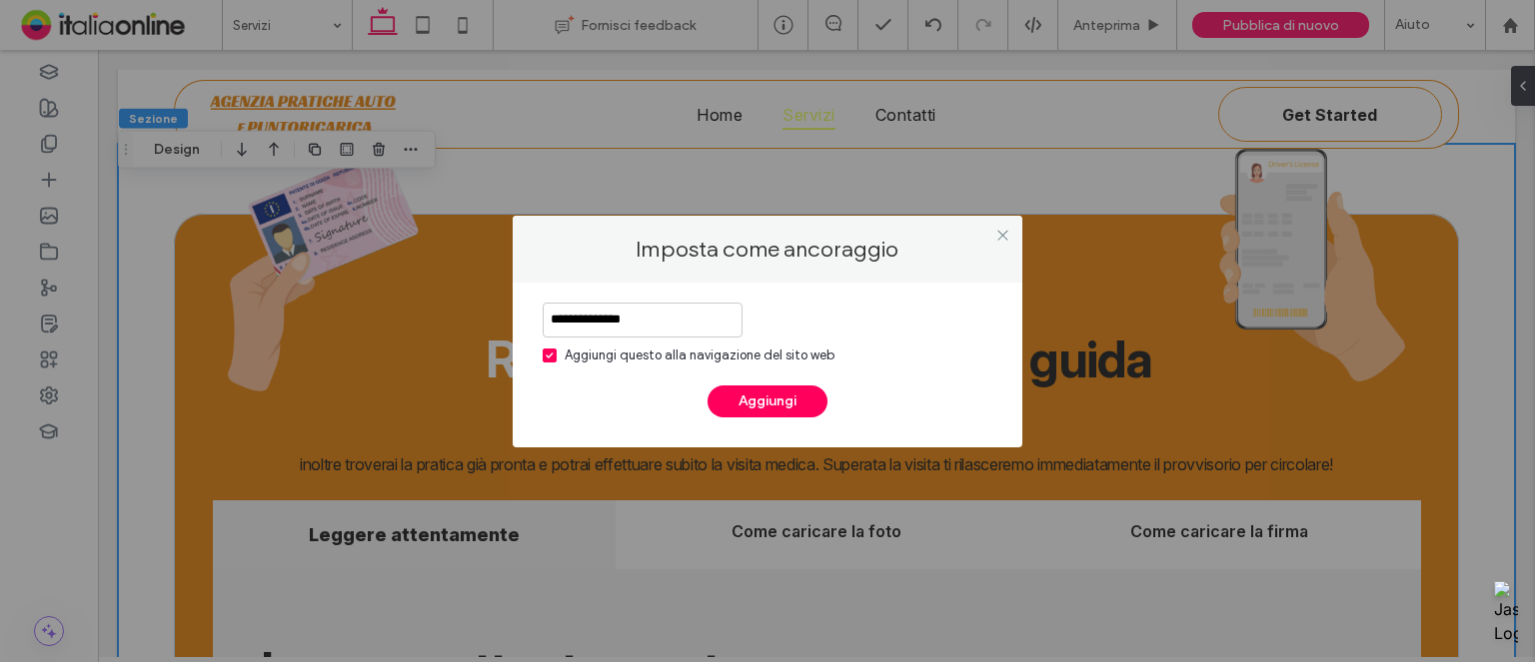
type input "**********"
click at [578, 358] on div "Aggiungi questo alla navigazione del sito web" at bounding box center [699, 356] width 270 height 20
click at [753, 400] on button "Aggiungi" at bounding box center [767, 402] width 120 height 32
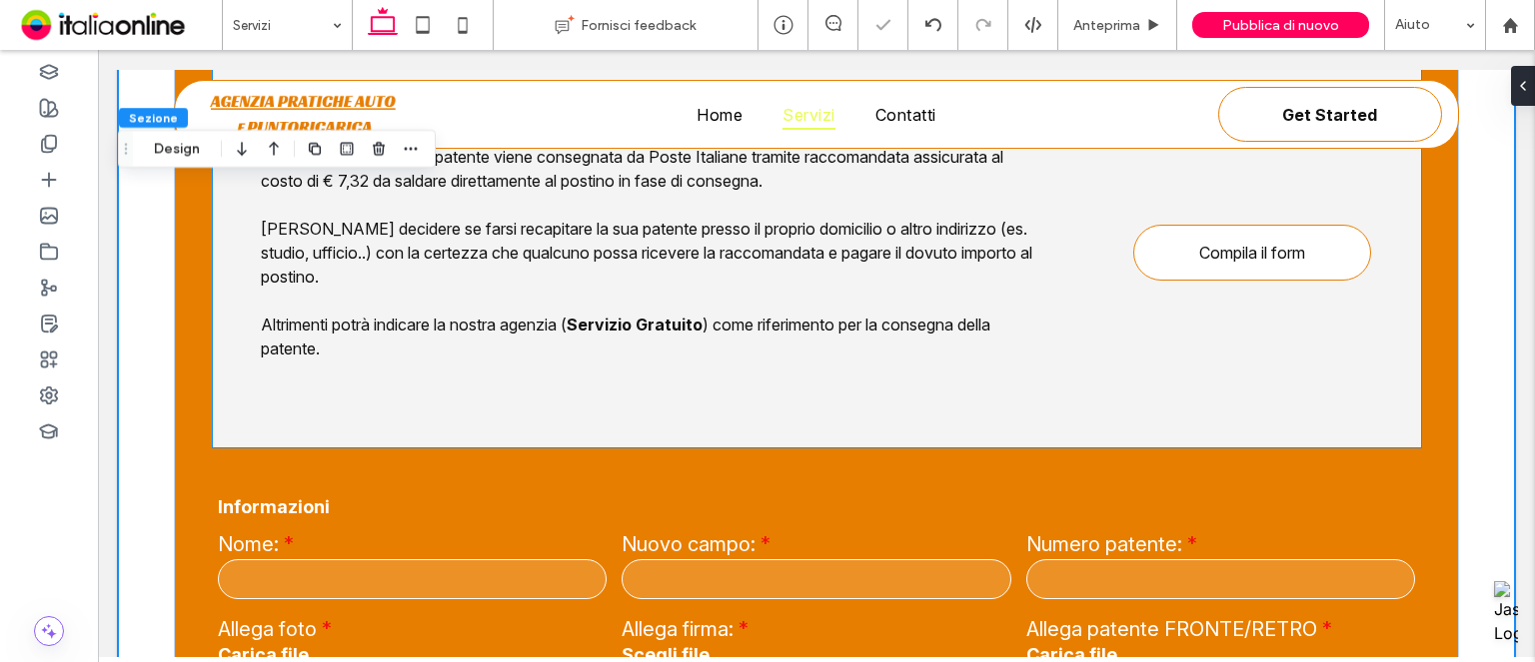
scroll to position [3332, 0]
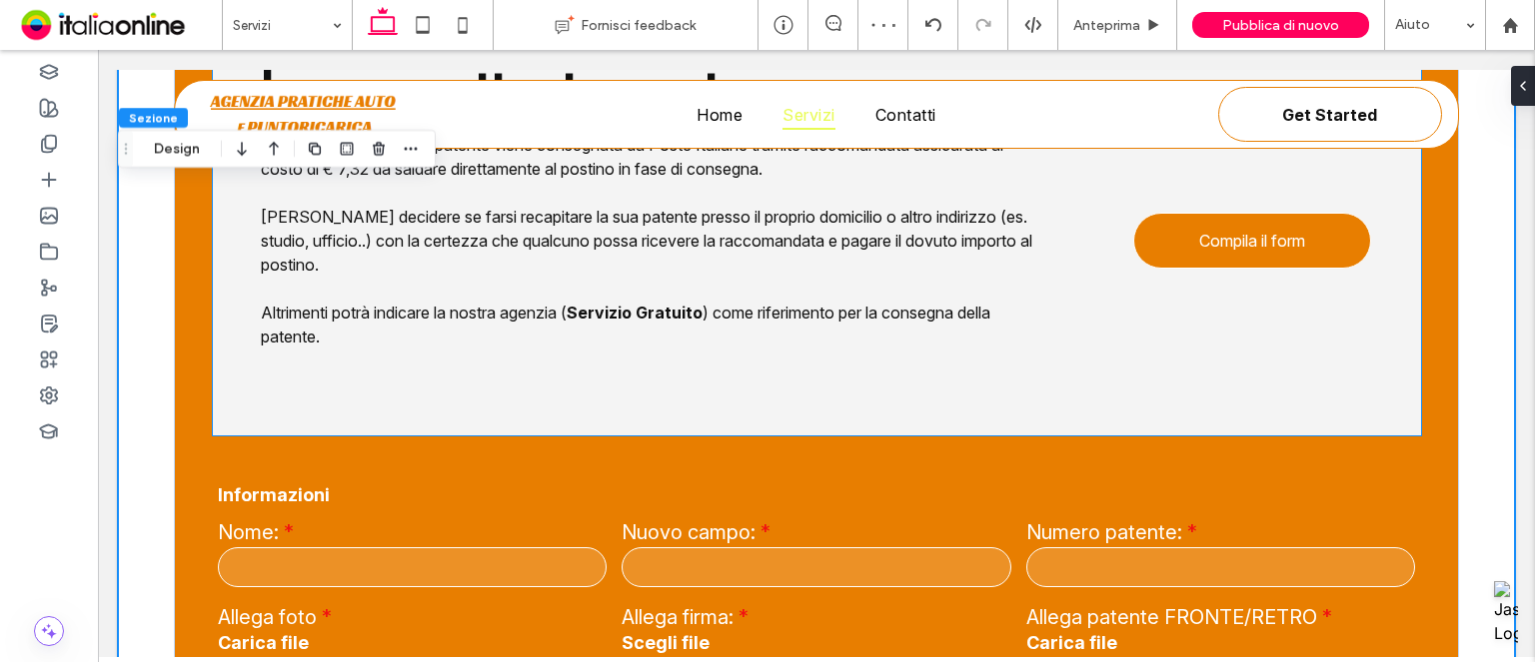
click at [1199, 251] on span "Compila il form" at bounding box center [1252, 241] width 106 height 20
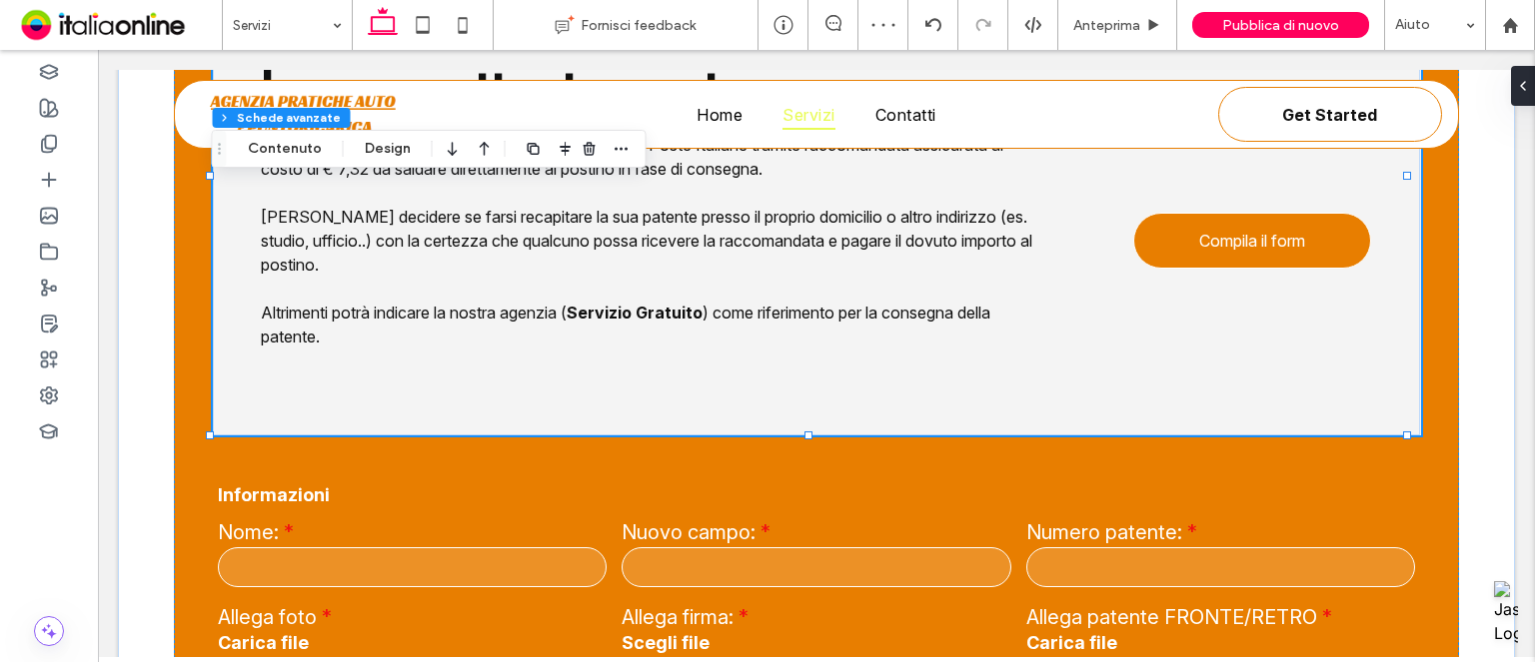
click at [1199, 251] on span "Compila il form" at bounding box center [1252, 241] width 106 height 20
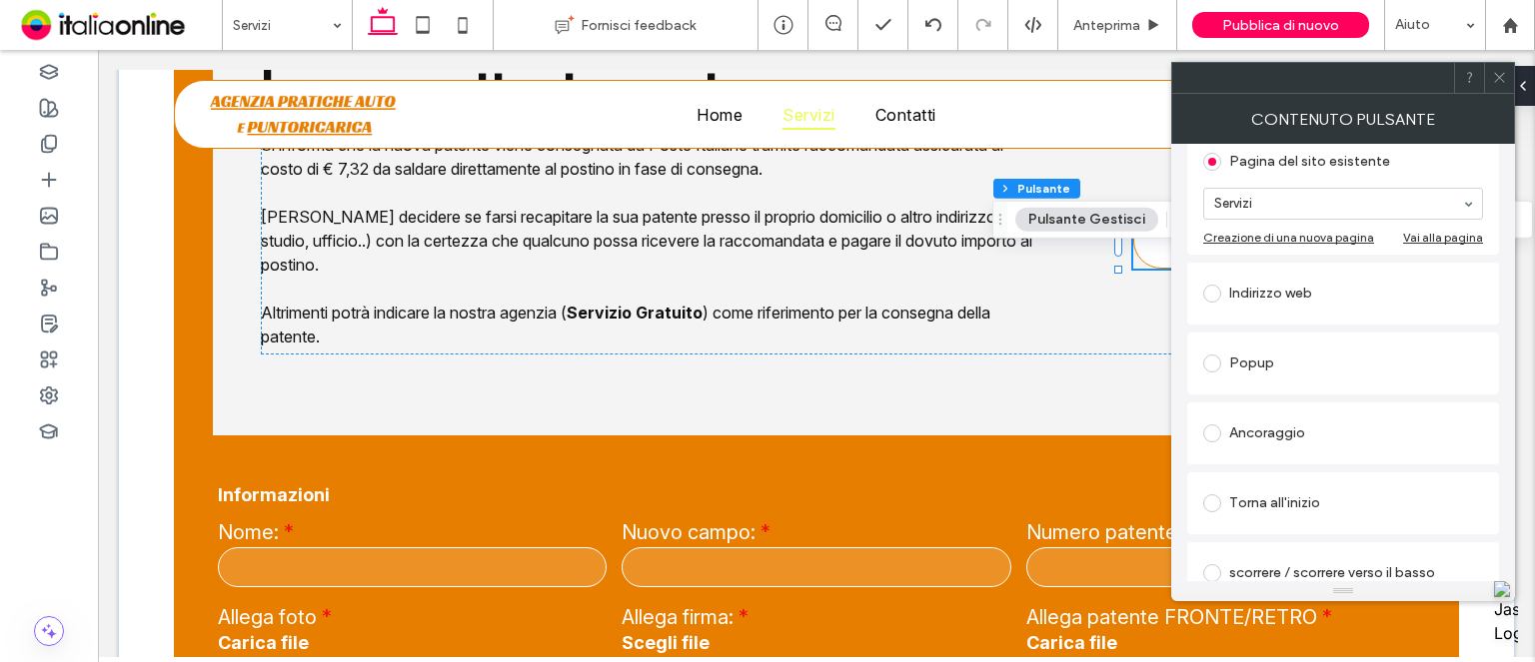
scroll to position [270, 0]
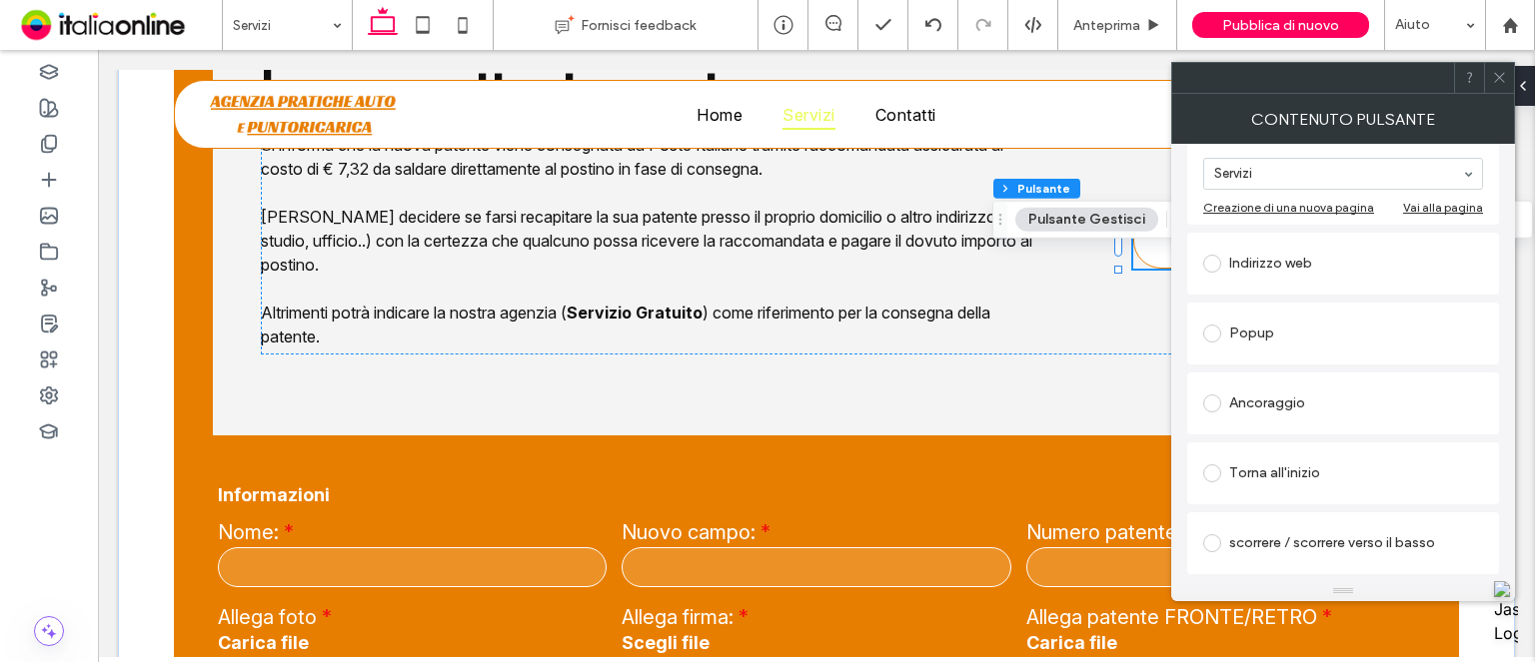
click at [1303, 393] on div "Ancoraggio" at bounding box center [1343, 404] width 280 height 32
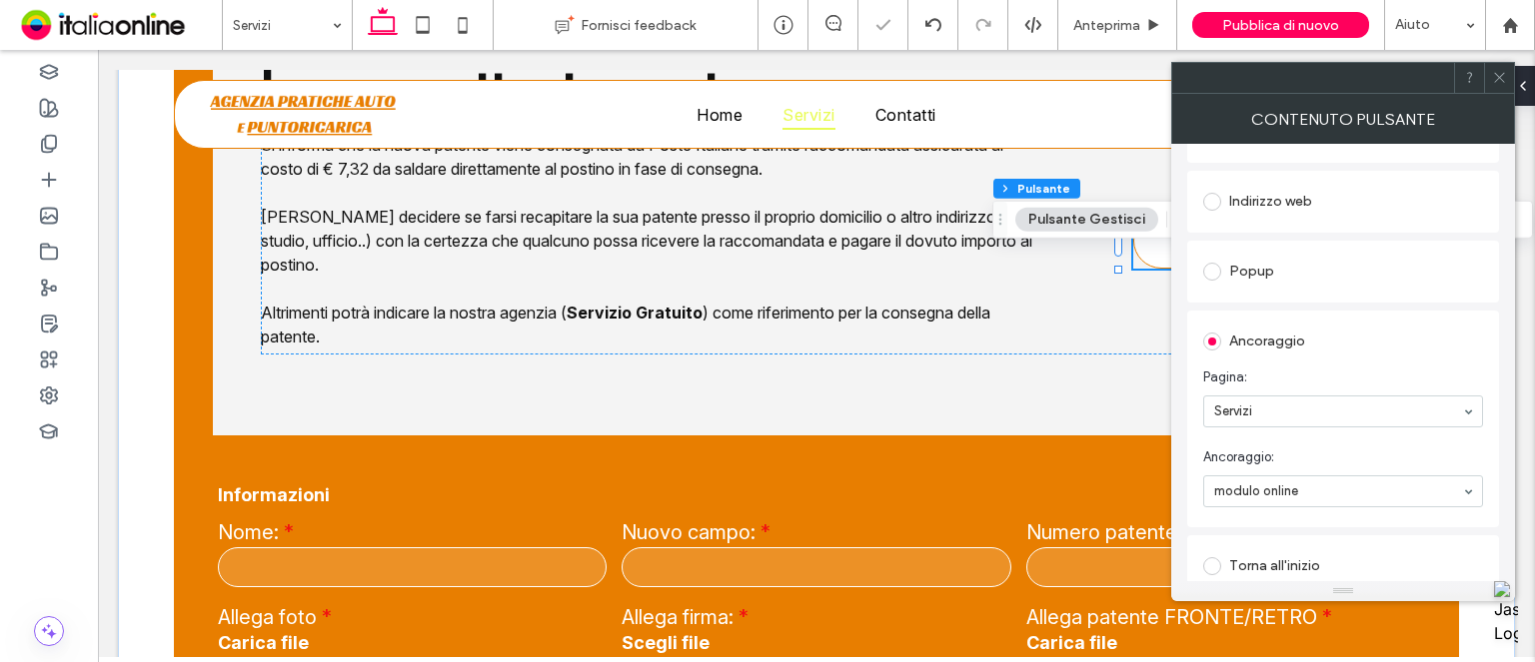
click at [1500, 87] on span at bounding box center [1499, 78] width 15 height 30
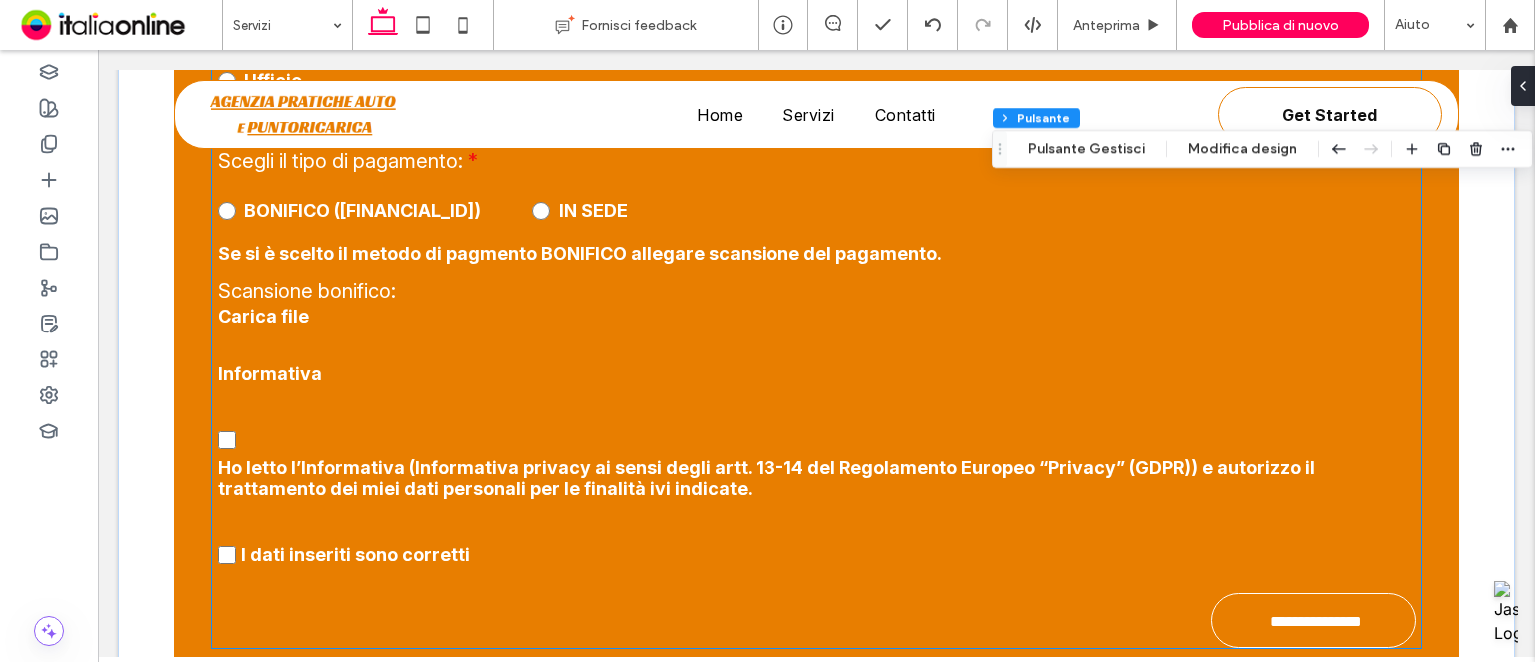
scroll to position [4568, 0]
